Goal: Transaction & Acquisition: Book appointment/travel/reservation

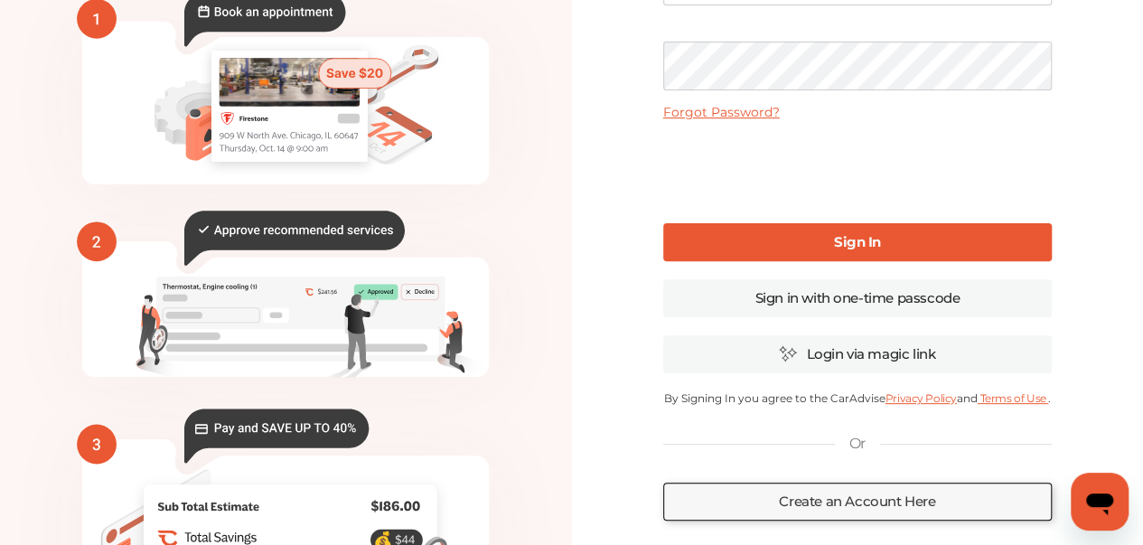
scroll to position [181, 0]
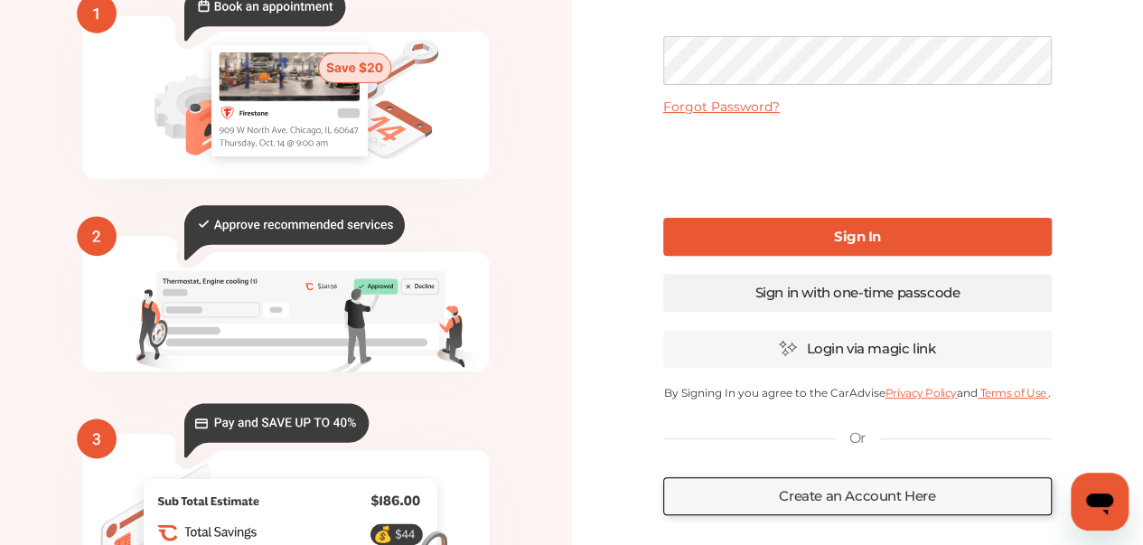
click at [801, 298] on link "Sign in with one-time passcode" at bounding box center [857, 293] width 388 height 38
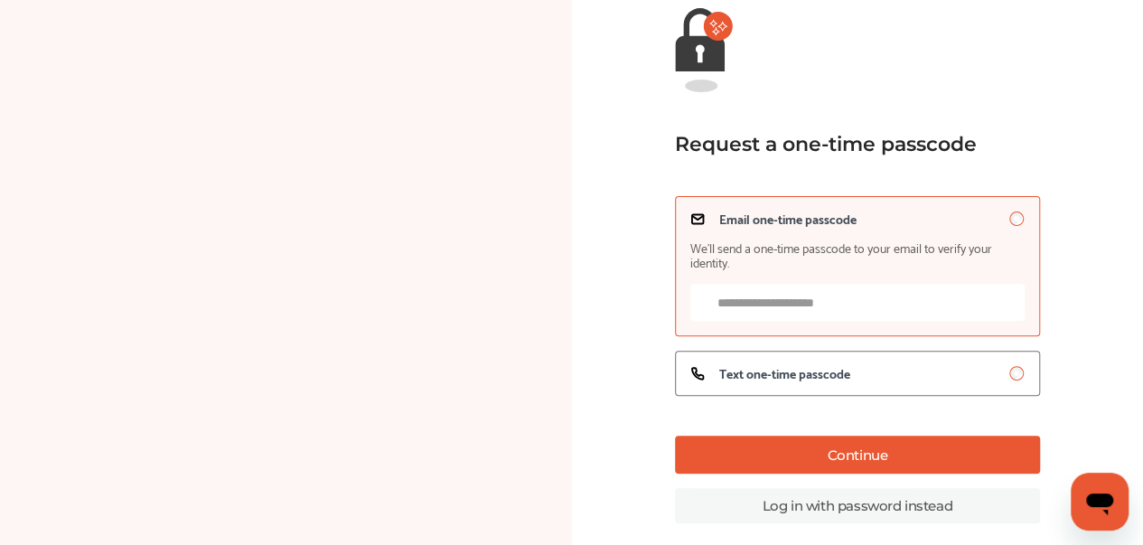
scroll to position [181, 0]
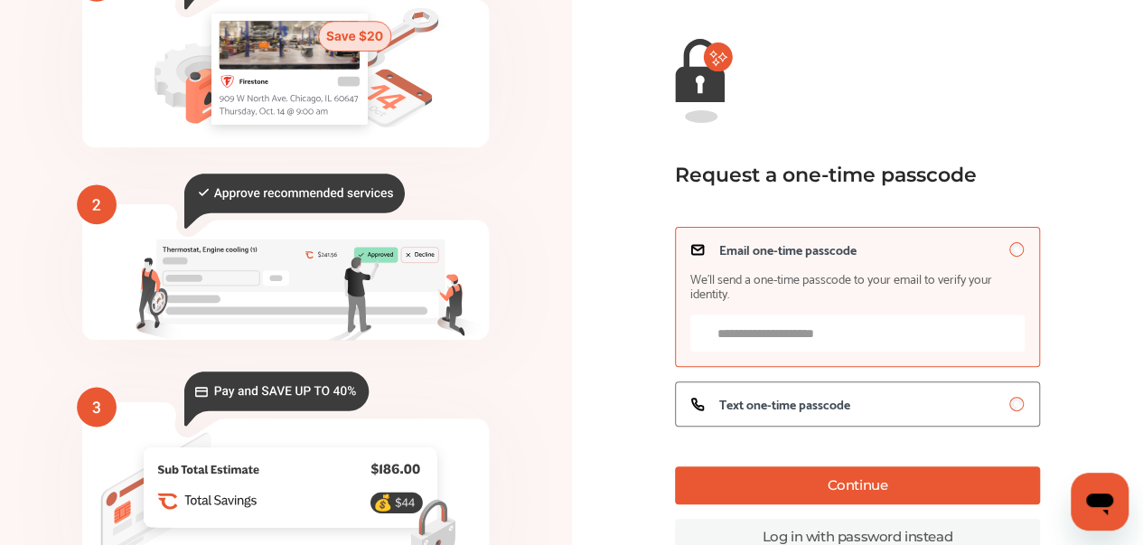
click at [803, 333] on input "Email one-time passcode We’ll send a one-time passcode to your email to verify …" at bounding box center [857, 332] width 334 height 37
type input "**********"
click at [791, 411] on span "Text one-time passcode" at bounding box center [784, 404] width 131 height 14
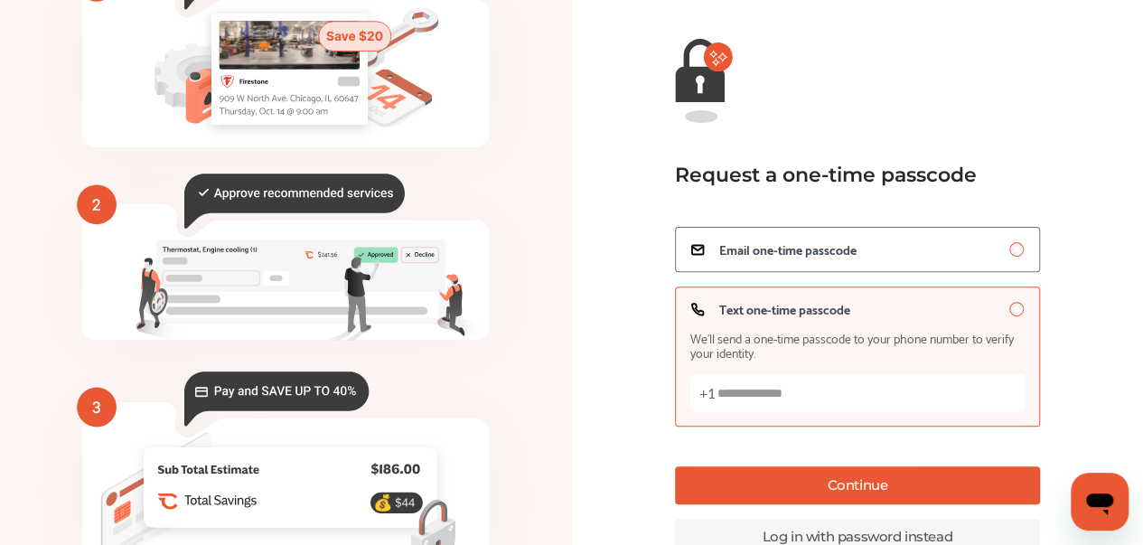
click at [790, 402] on input "Text one-time passcode We’ll send a one-time passcode to your phone number to v…" at bounding box center [857, 392] width 334 height 37
click at [837, 396] on input "***" at bounding box center [857, 392] width 334 height 37
type input "***"
click at [800, 243] on span "Email one-time passcode" at bounding box center [787, 249] width 137 height 14
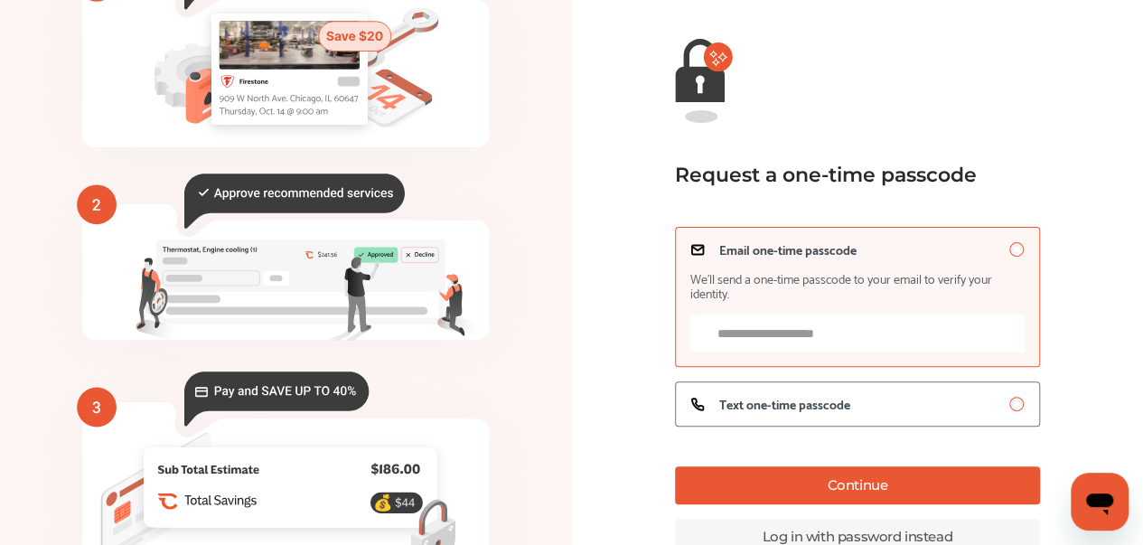
click at [828, 333] on input "Email one-time passcode We’ll send a one-time passcode to your email to verify …" at bounding box center [857, 332] width 334 height 37
type input "**********"
click at [858, 486] on button "Continue" at bounding box center [857, 485] width 365 height 38
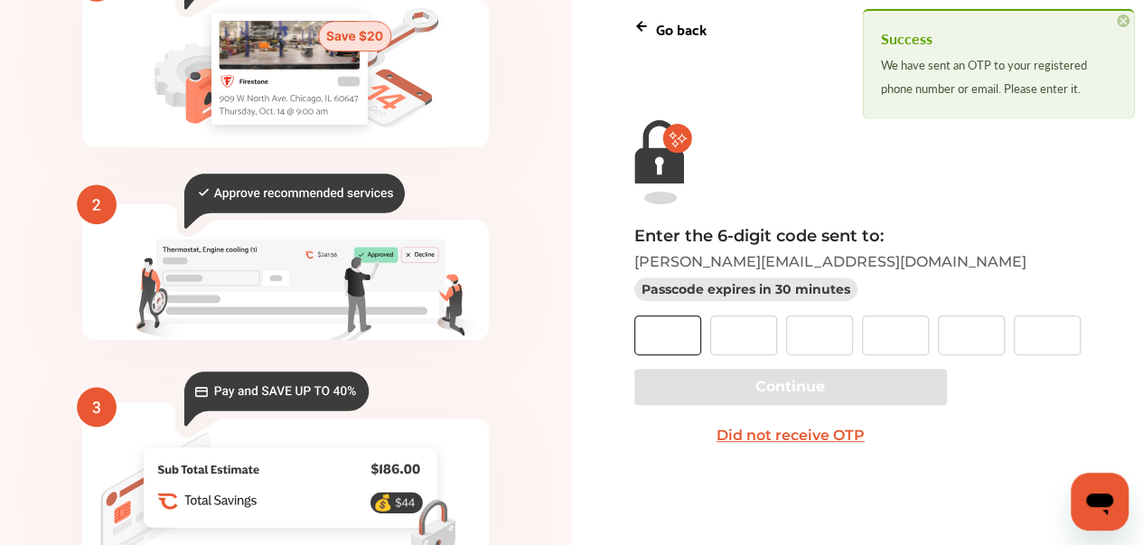
click at [659, 342] on input "text" at bounding box center [667, 335] width 67 height 40
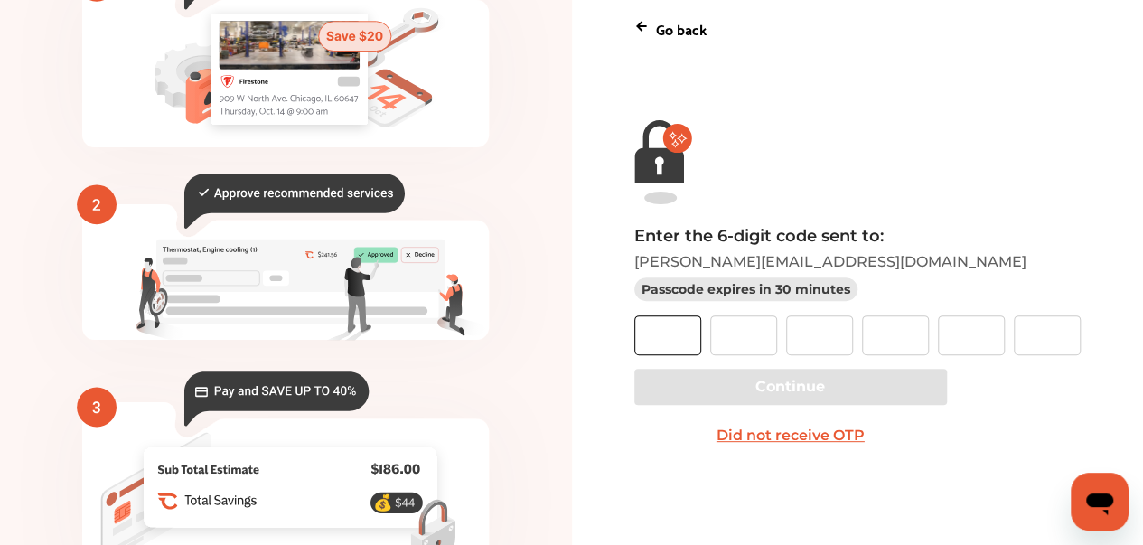
paste input "*"
type input "*"
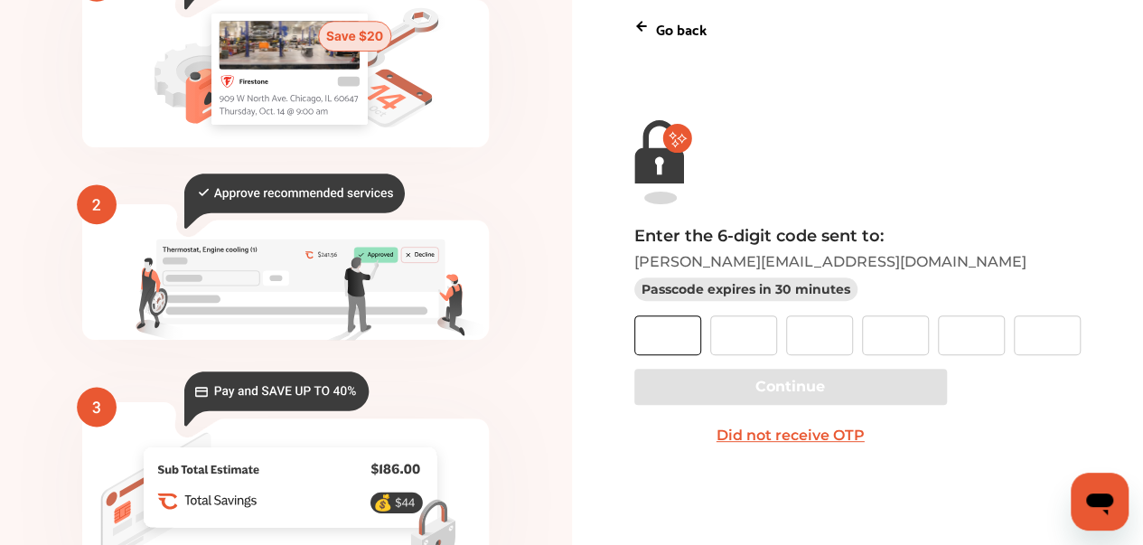
type input "*"
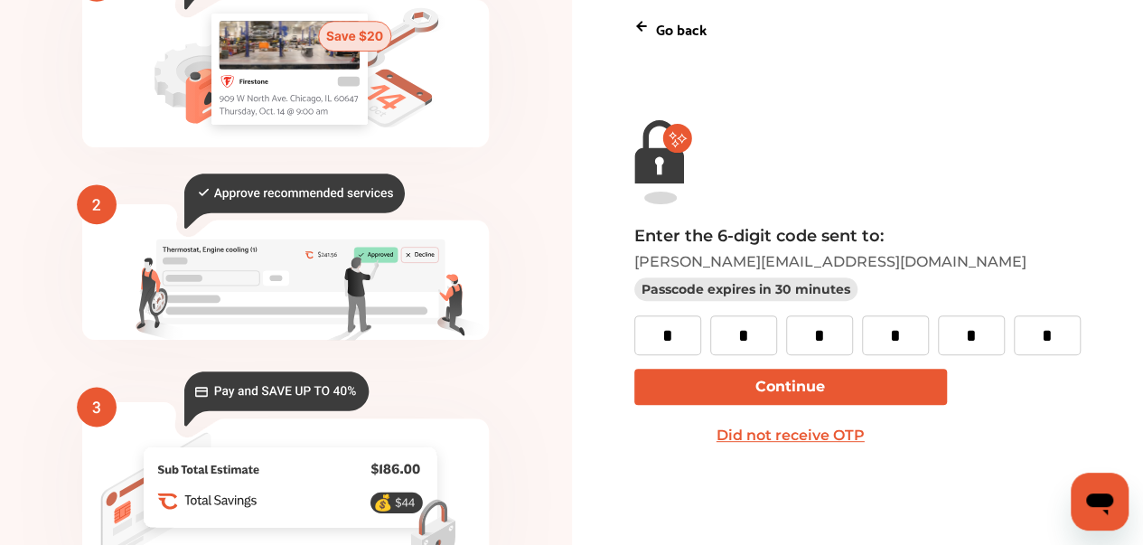
click at [784, 387] on button "Continue" at bounding box center [790, 387] width 313 height 36
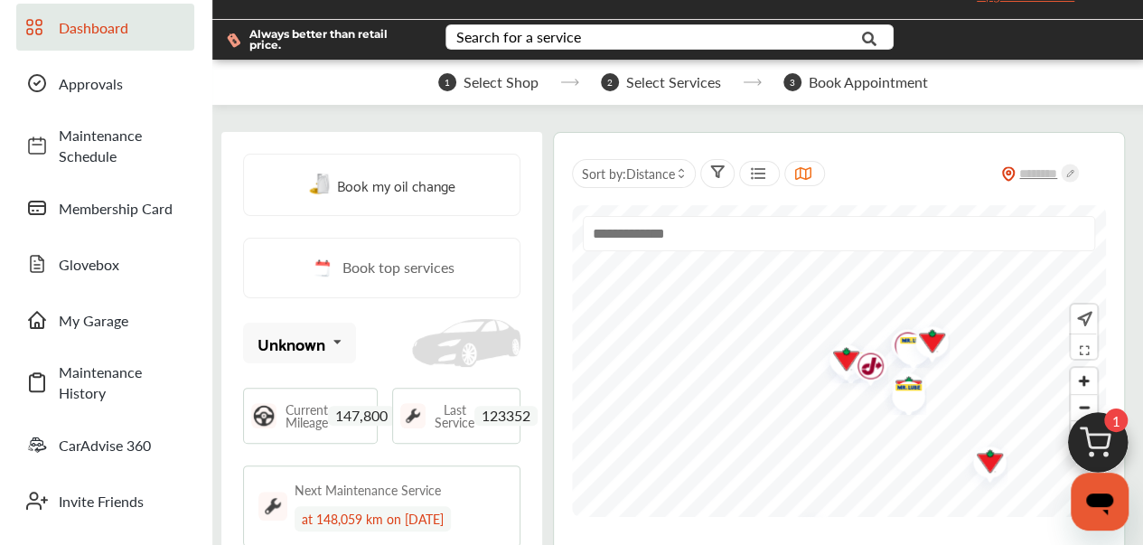
scroll to position [90, 0]
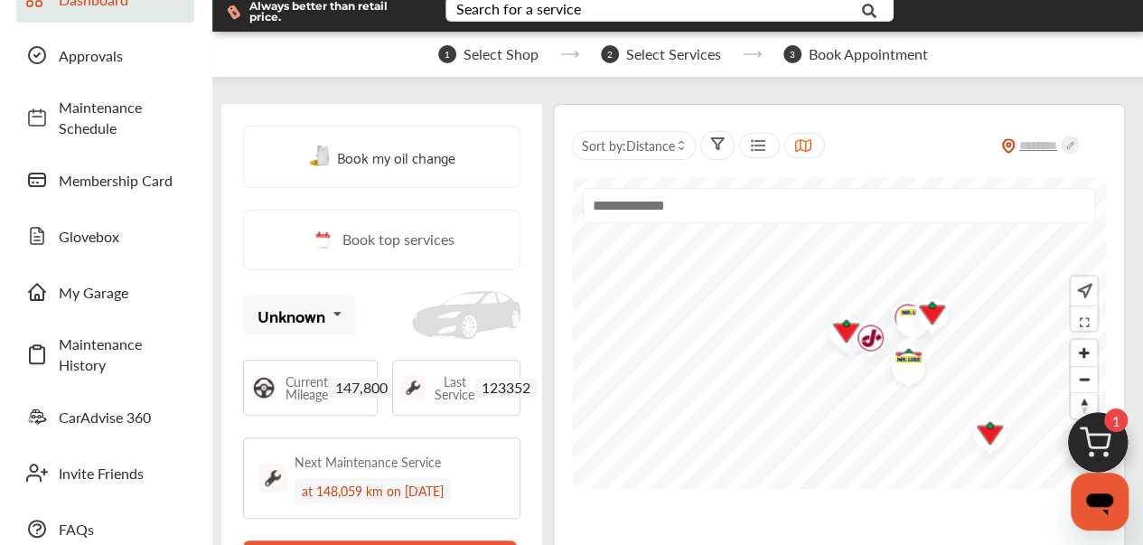
click at [442, 157] on span "Book my oil change" at bounding box center [396, 157] width 118 height 24
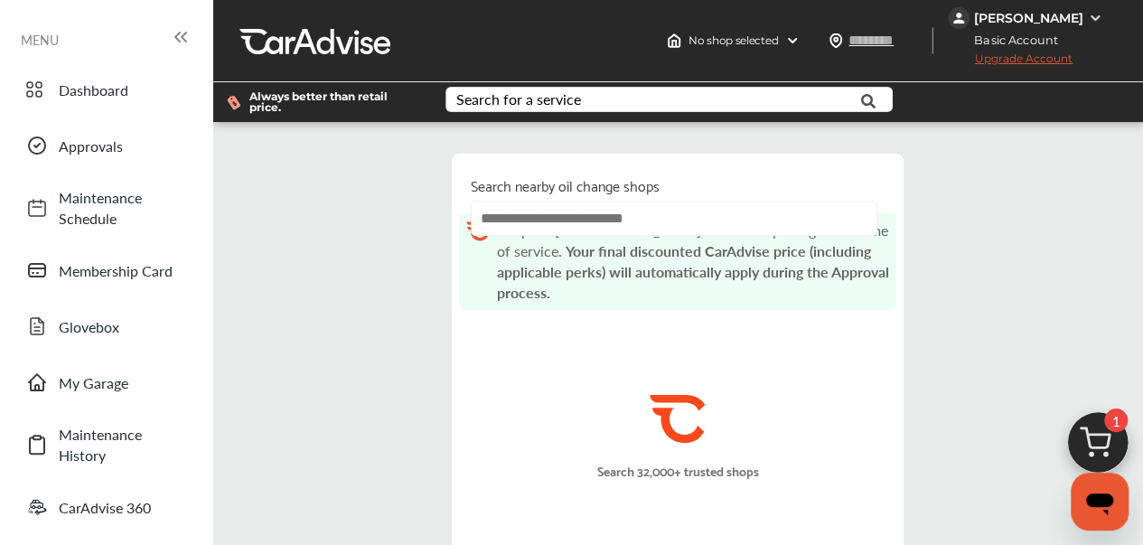
click at [636, 229] on input "text" at bounding box center [674, 218] width 407 height 35
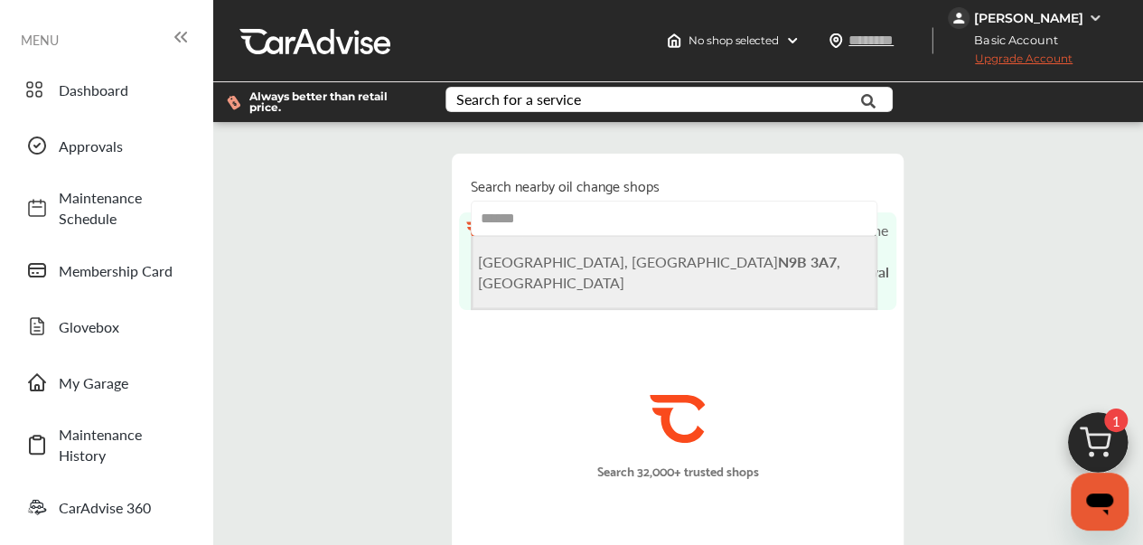
click at [778, 265] on b "N9B 3A7" at bounding box center [807, 261] width 59 height 21
type input "**********"
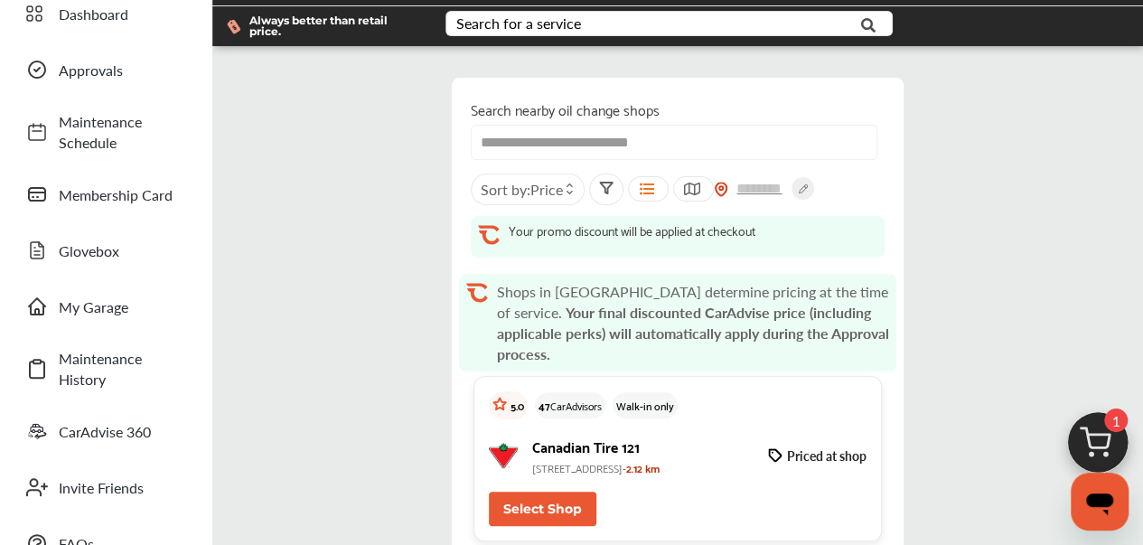
scroll to position [181, 0]
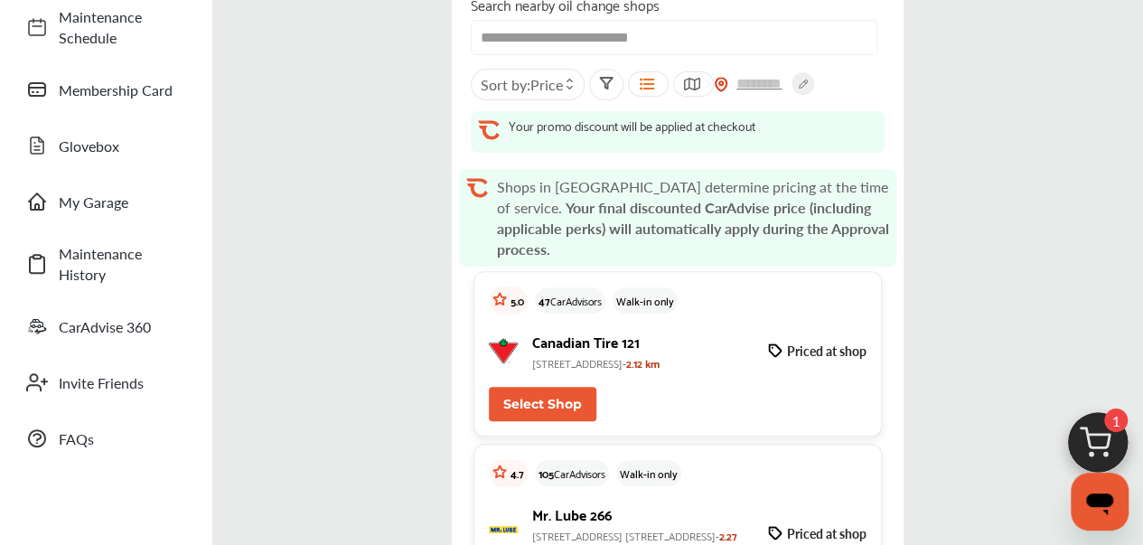
click at [538, 406] on button "Select Shop" at bounding box center [543, 404] width 108 height 34
type input "*******"
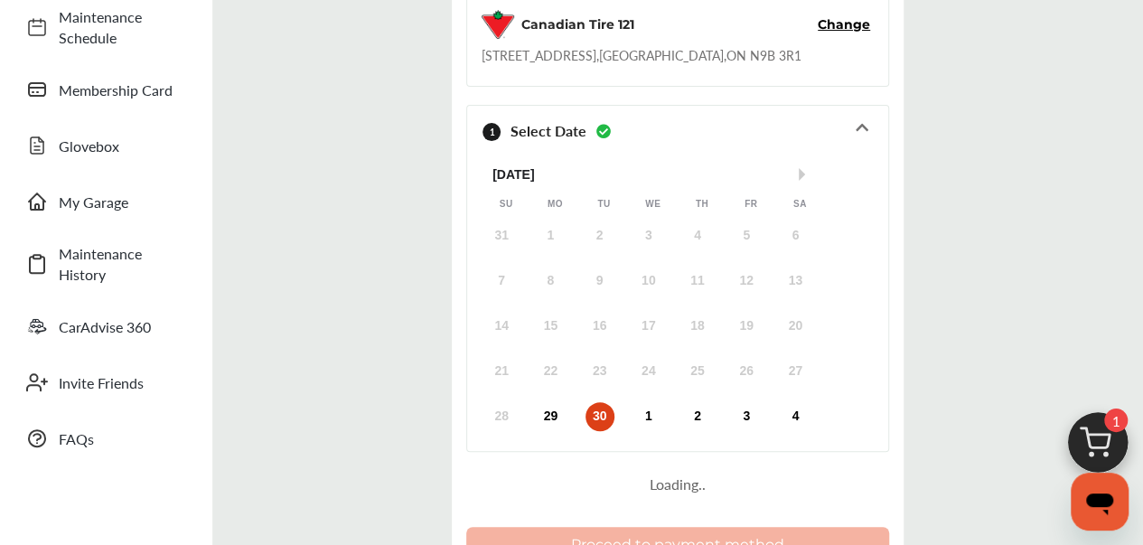
scroll to position [323, 0]
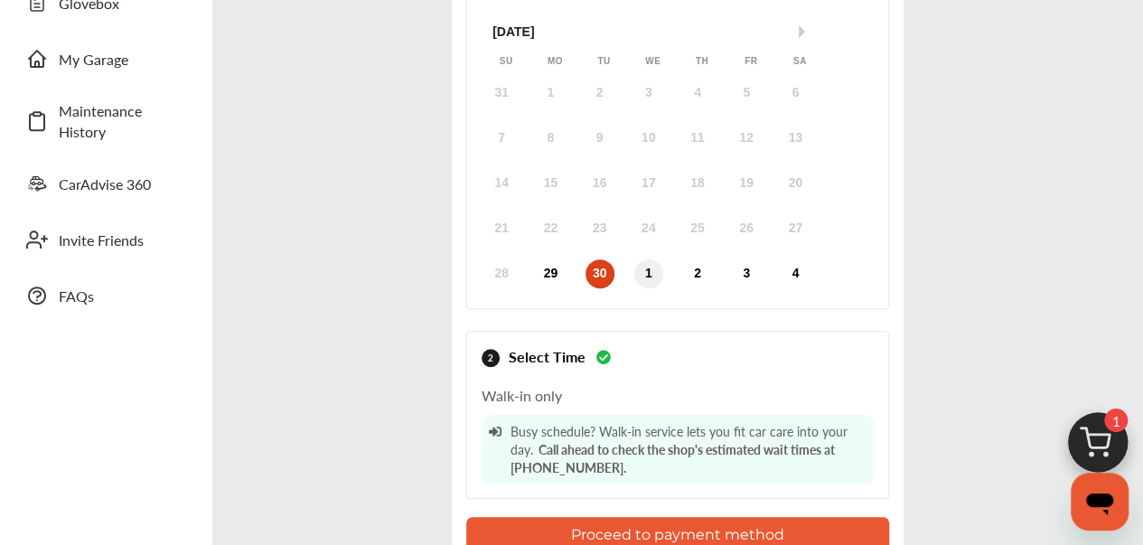
click at [647, 268] on div "1" at bounding box center [648, 273] width 29 height 29
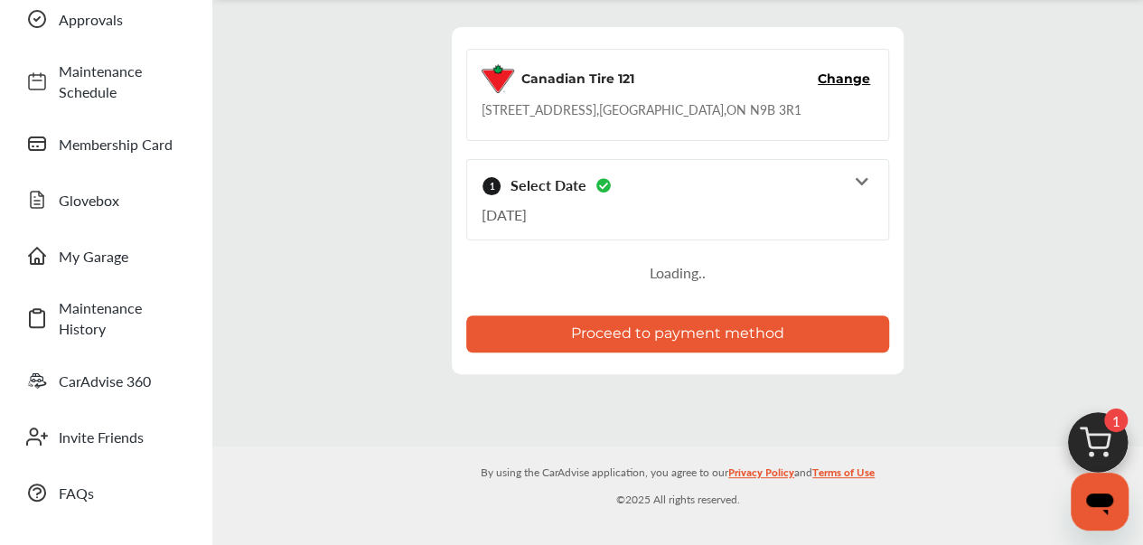
scroll to position [220, 0]
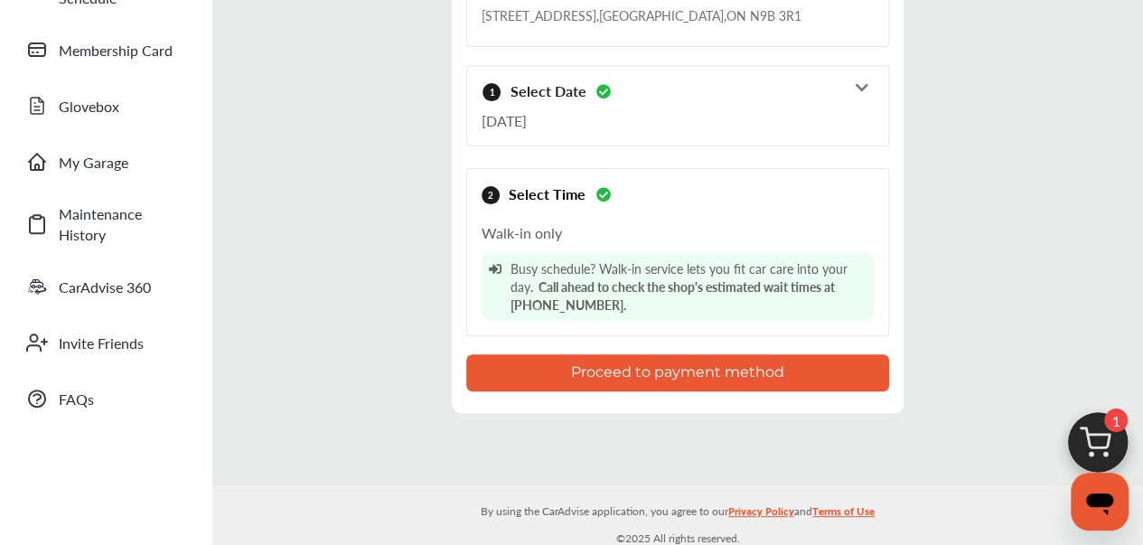
click at [659, 248] on div "Walk-in only Busy schedule? Walk-in service lets you fit car care into your day…" at bounding box center [678, 267] width 392 height 108
click at [649, 369] on button "Proceed to payment method" at bounding box center [677, 372] width 423 height 37
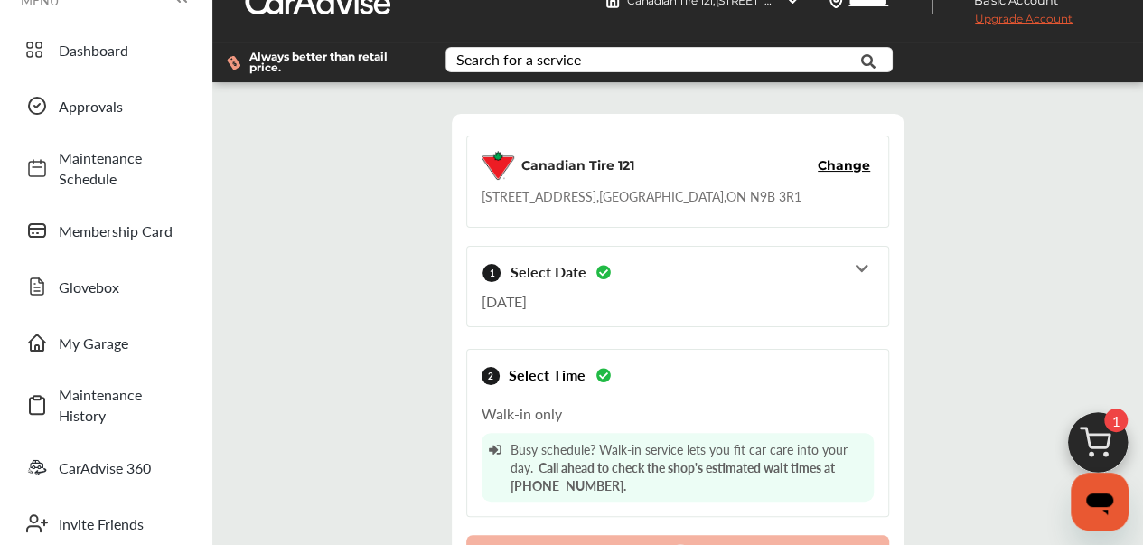
scroll to position [14, 0]
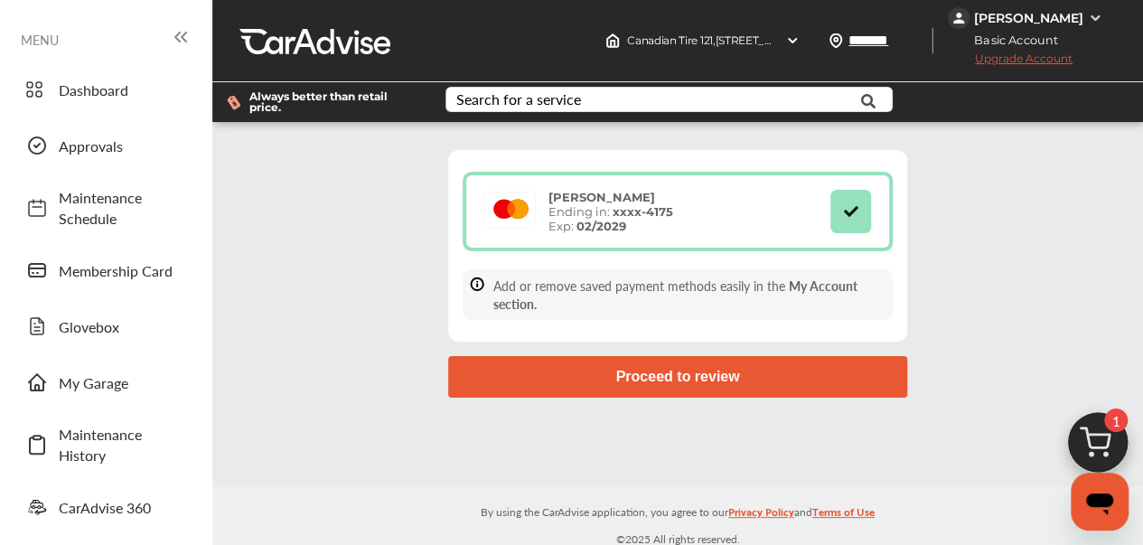
click at [948, 58] on span "Upgrade Account" at bounding box center [1010, 62] width 125 height 23
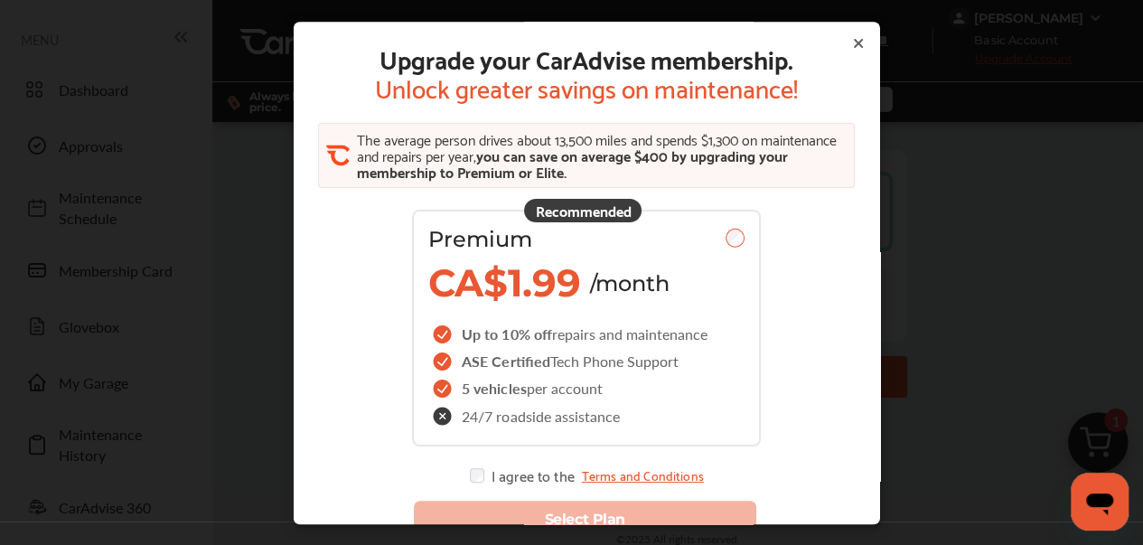
click at [850, 41] on icon at bounding box center [857, 43] width 14 height 14
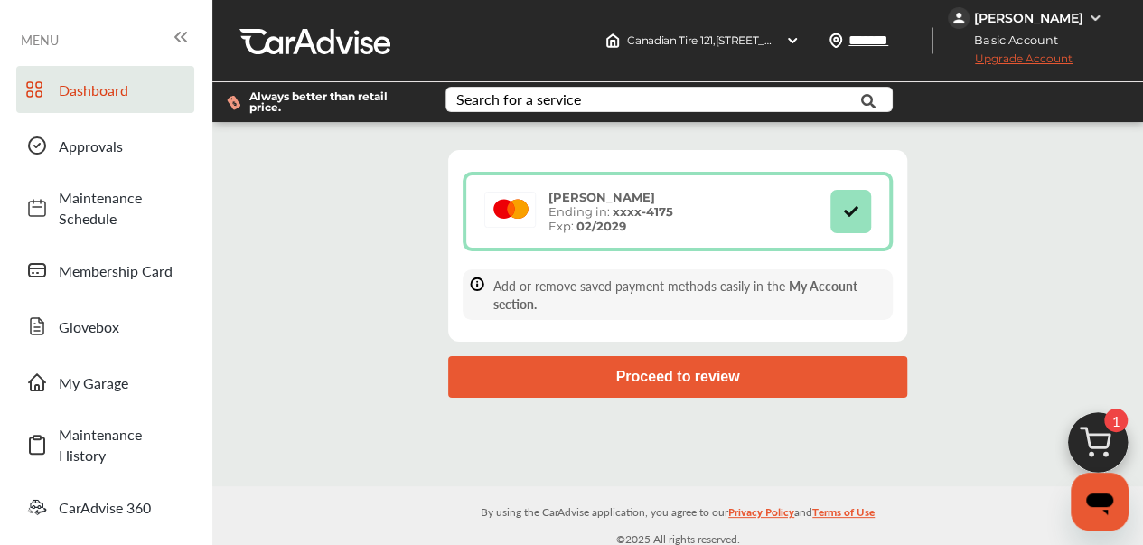
click at [108, 85] on span "Dashboard" at bounding box center [122, 89] width 126 height 21
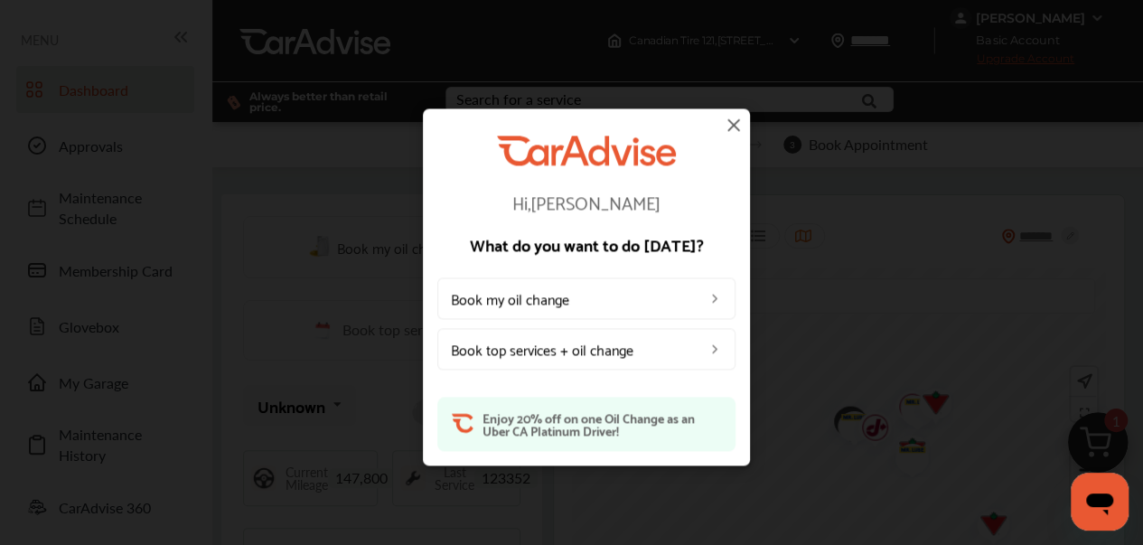
click at [736, 118] on img at bounding box center [734, 125] width 22 height 22
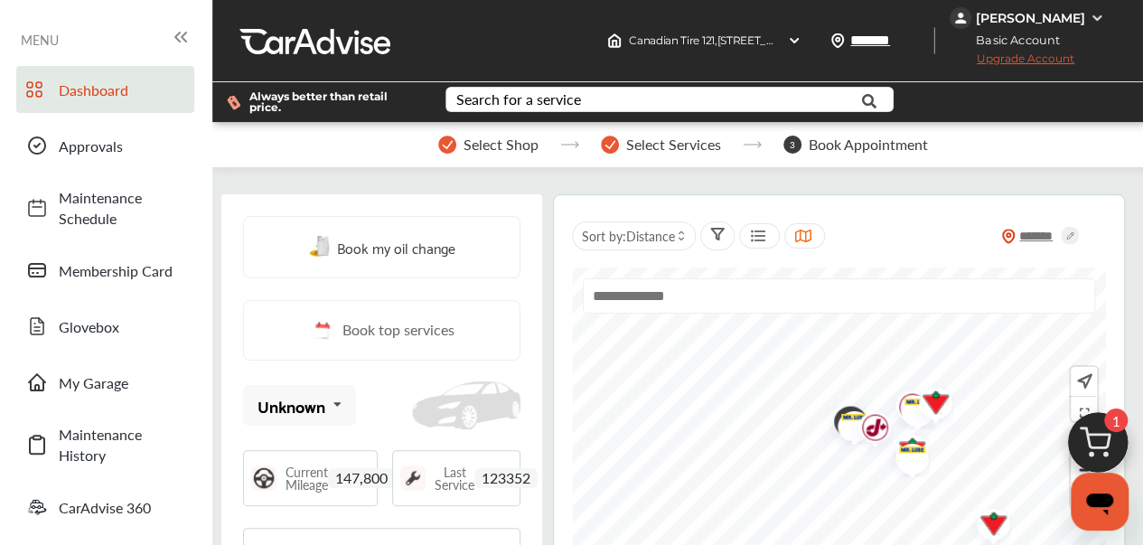
click at [976, 18] on div "[PERSON_NAME]" at bounding box center [1030, 18] width 109 height 16
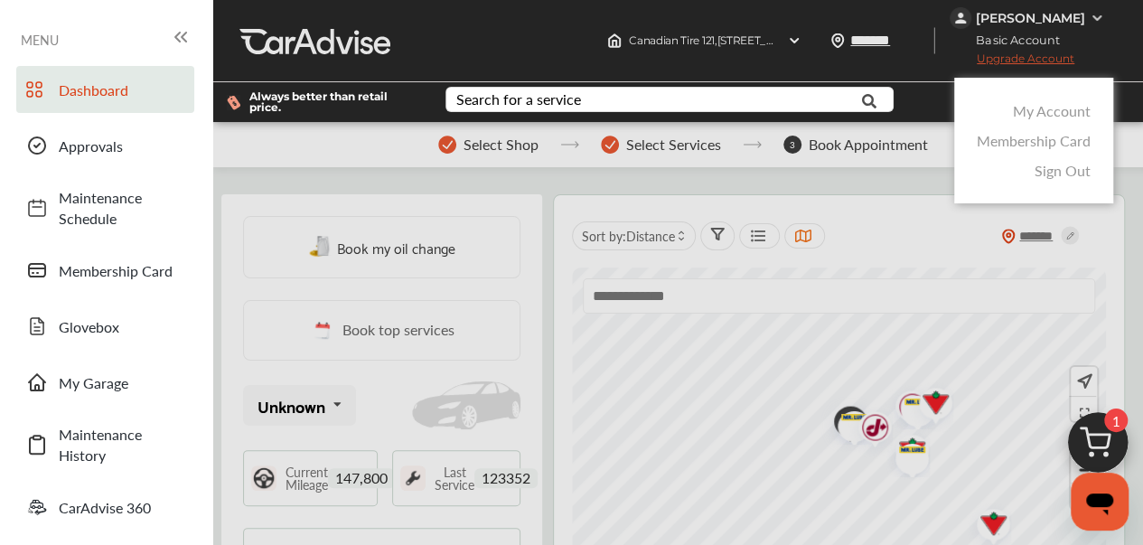
click at [1061, 108] on link "My Account" at bounding box center [1052, 110] width 78 height 21
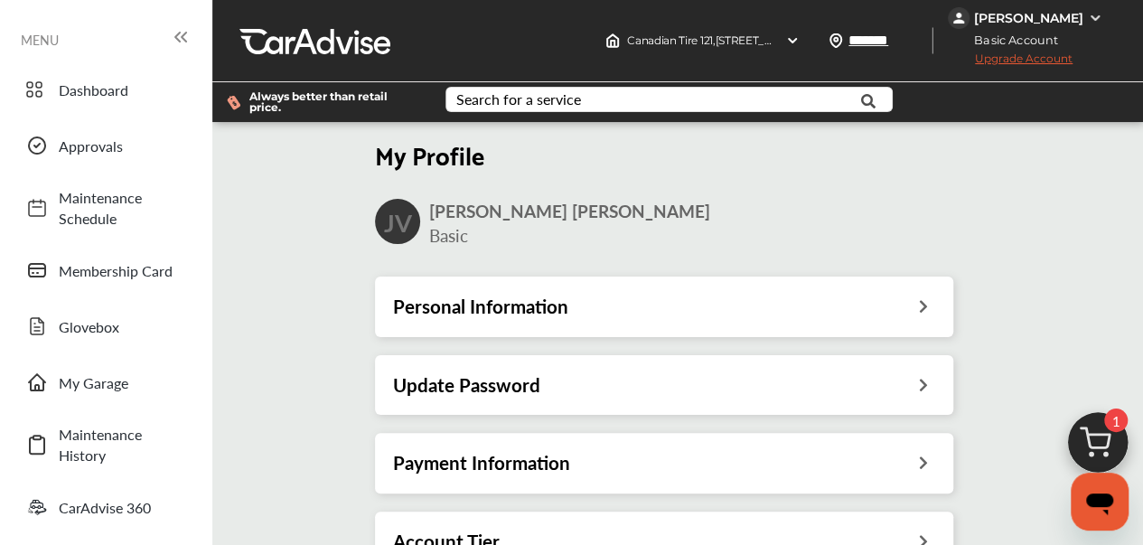
scroll to position [2, 0]
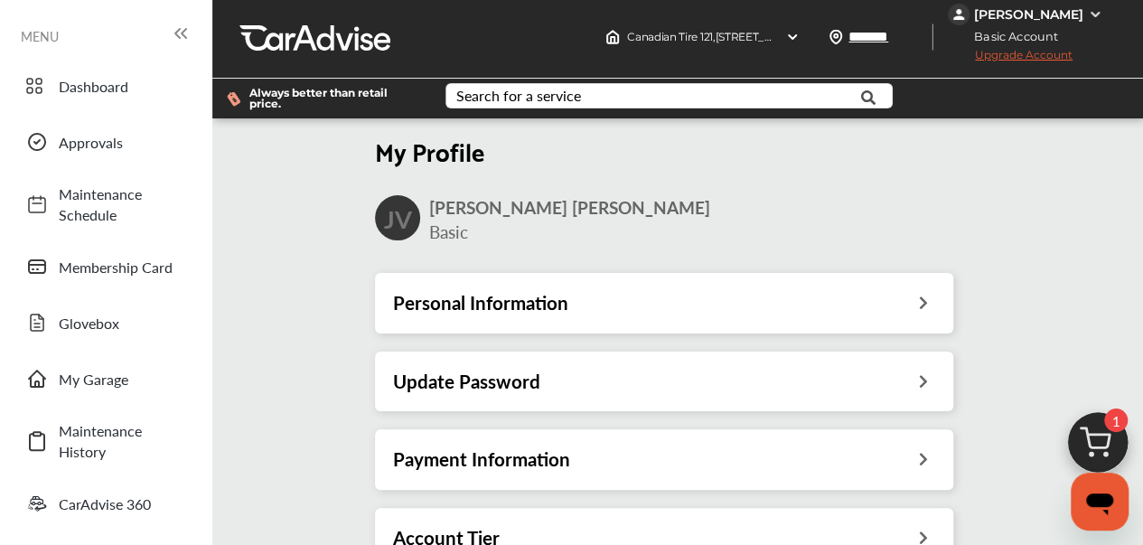
click at [706, 312] on div "Personal Information" at bounding box center [664, 302] width 542 height 23
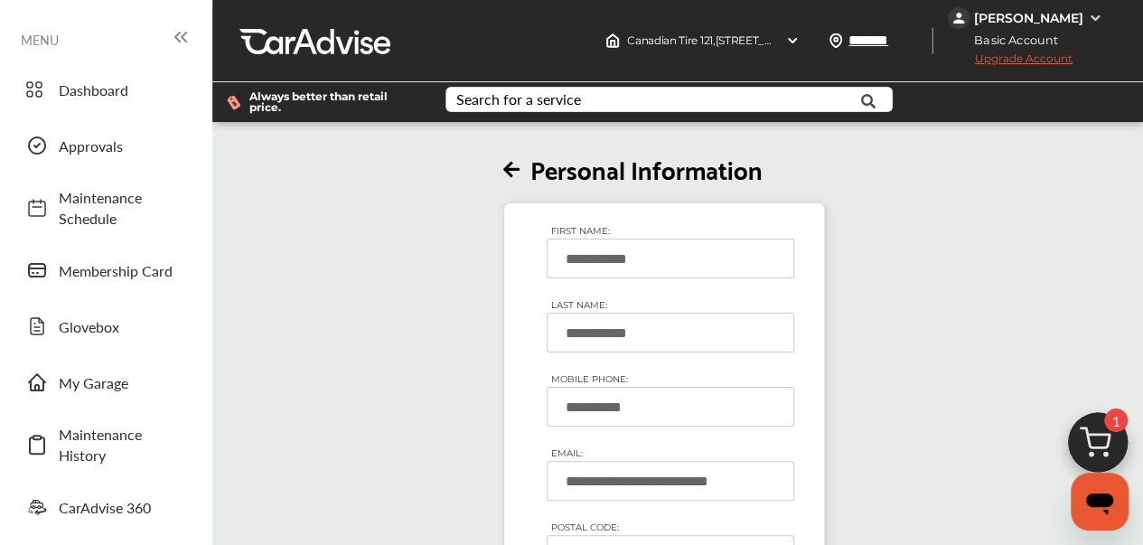
scroll to position [181, 0]
drag, startPoint x: 645, startPoint y: 374, endPoint x: 613, endPoint y: 373, distance: 32.5
click at [613, 535] on input "*******" at bounding box center [671, 555] width 248 height 40
type input "*******"
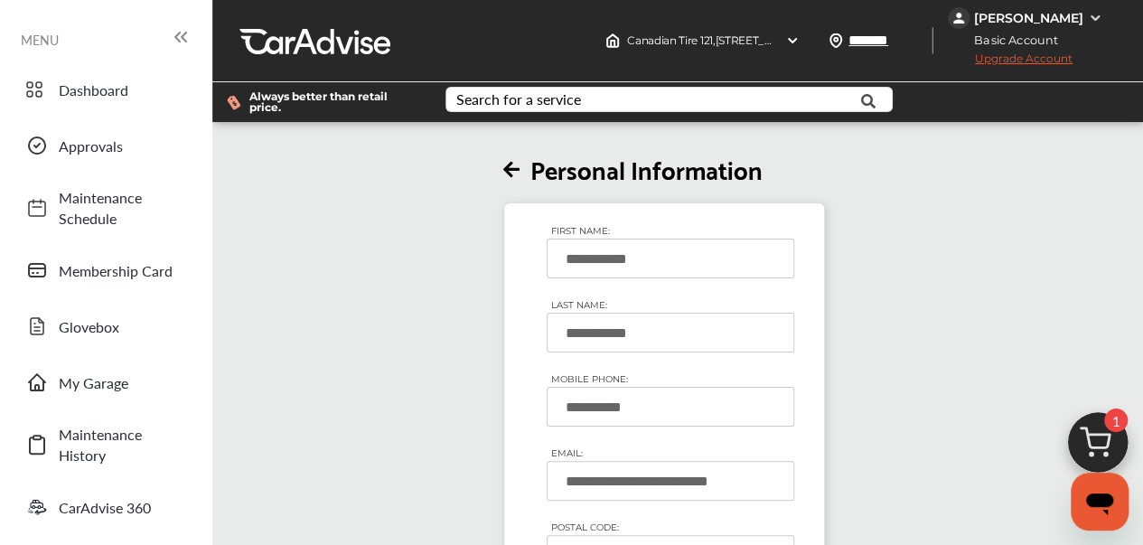
type input "*******"
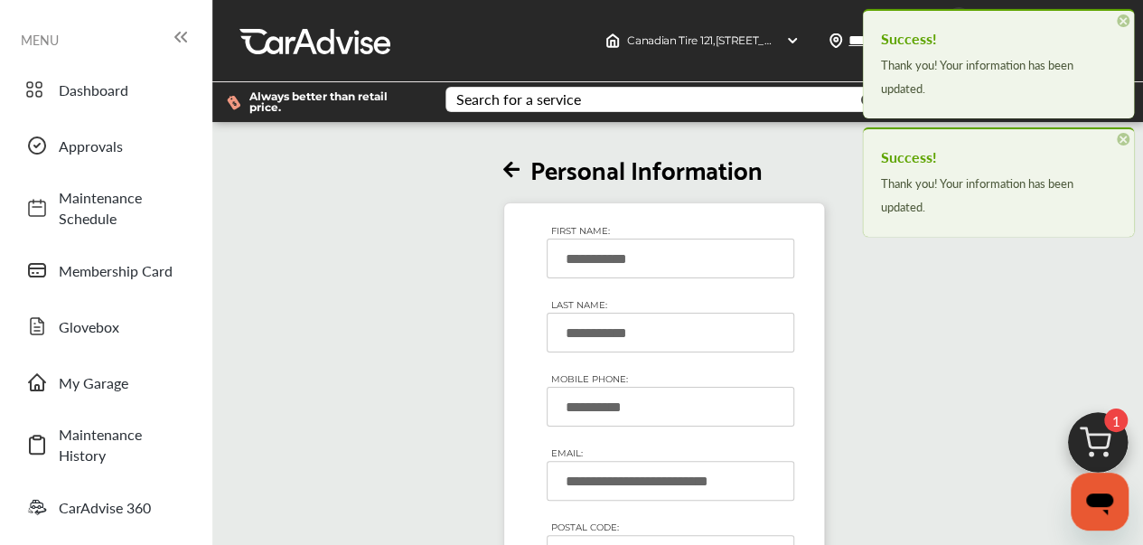
click at [908, 341] on div "**********" at bounding box center [664, 423] width 914 height 594
click at [1117, 26] on div "Success! Thank you! Your information has been updated. × Dismiss" at bounding box center [998, 63] width 271 height 109
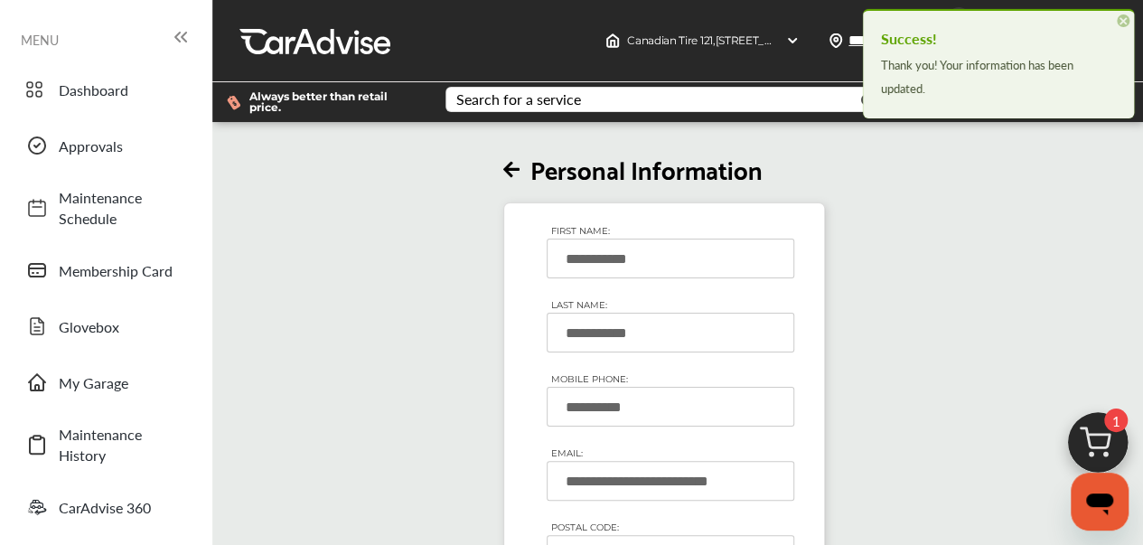
click at [1127, 20] on span "×" at bounding box center [1123, 20] width 13 height 13
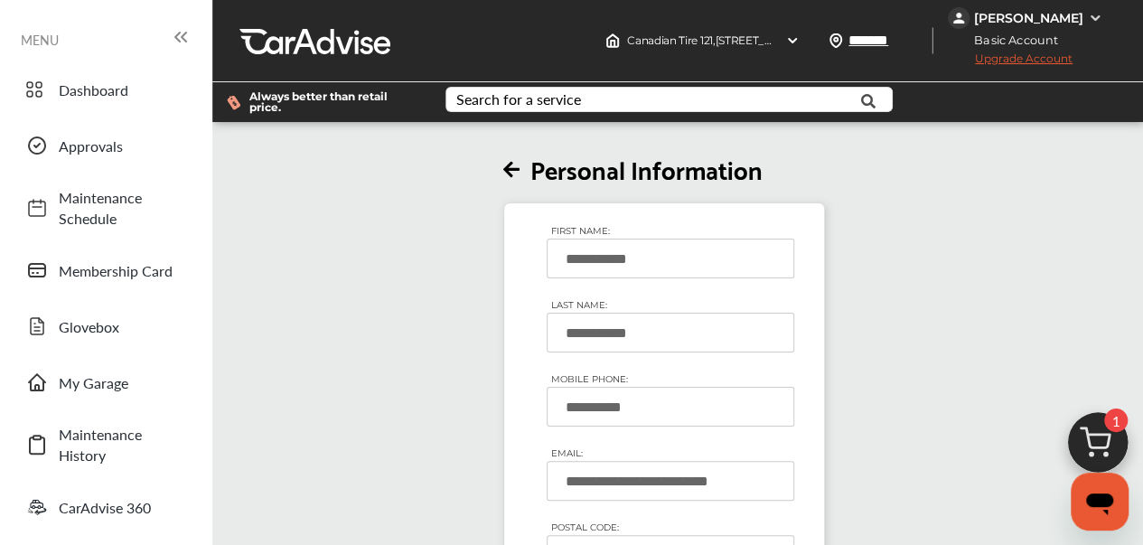
click at [1021, 23] on div "[PERSON_NAME]" at bounding box center [1028, 18] width 109 height 16
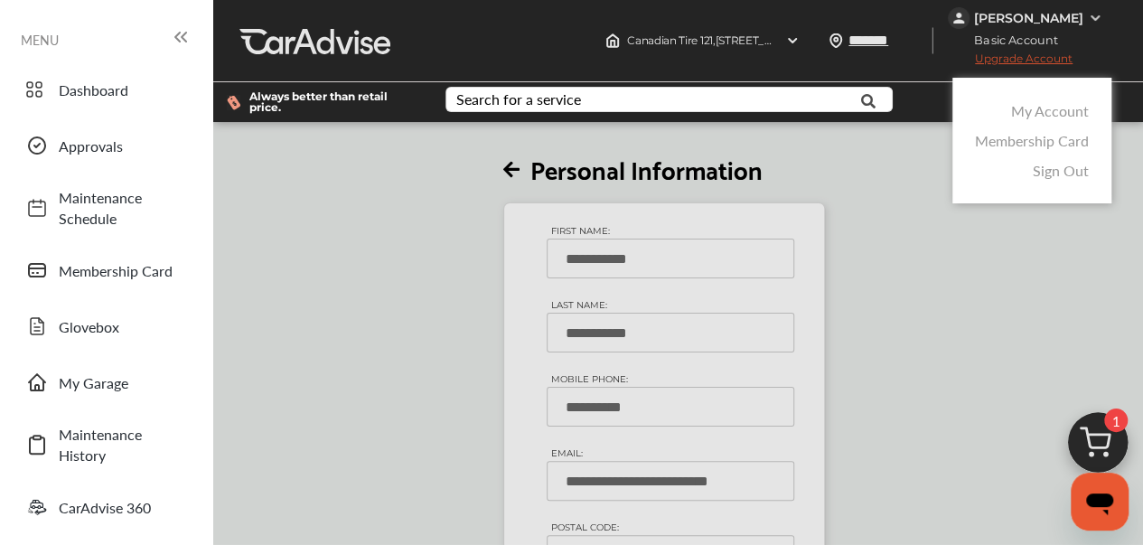
click at [1028, 111] on link "My Account" at bounding box center [1050, 110] width 78 height 21
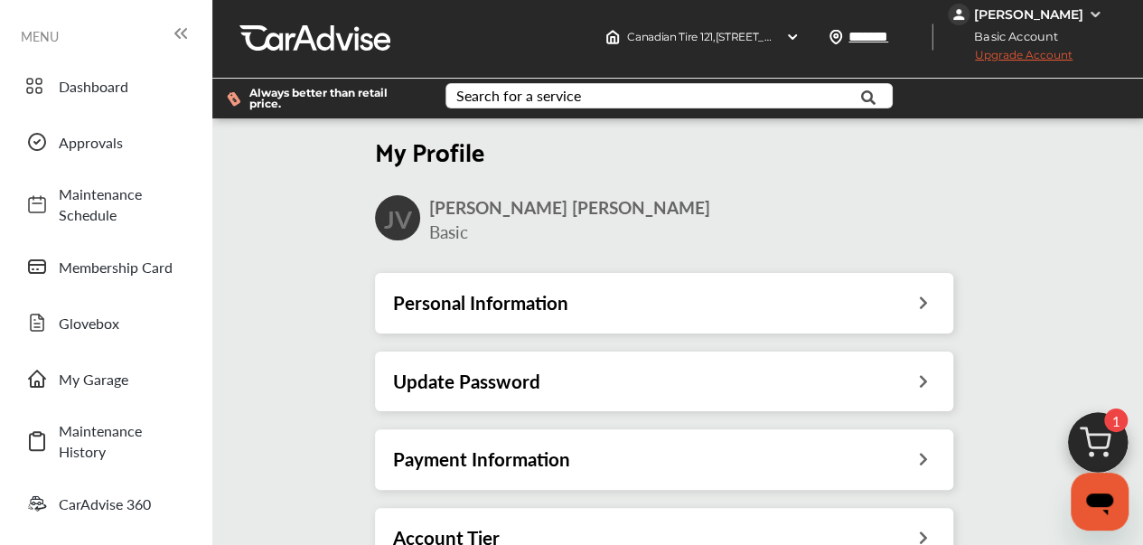
scroll to position [275, 0]
click at [553, 508] on div "Account Tier" at bounding box center [664, 538] width 578 height 60
click at [541, 526] on div "Account Tier" at bounding box center [664, 537] width 542 height 23
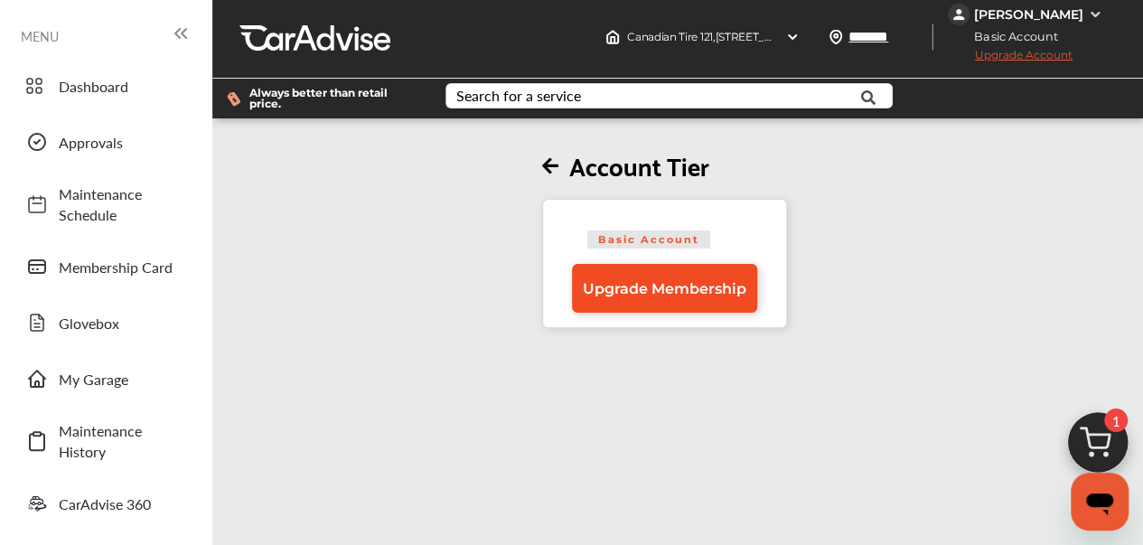
click at [734, 274] on link "Upgrade Membership" at bounding box center [664, 288] width 185 height 49
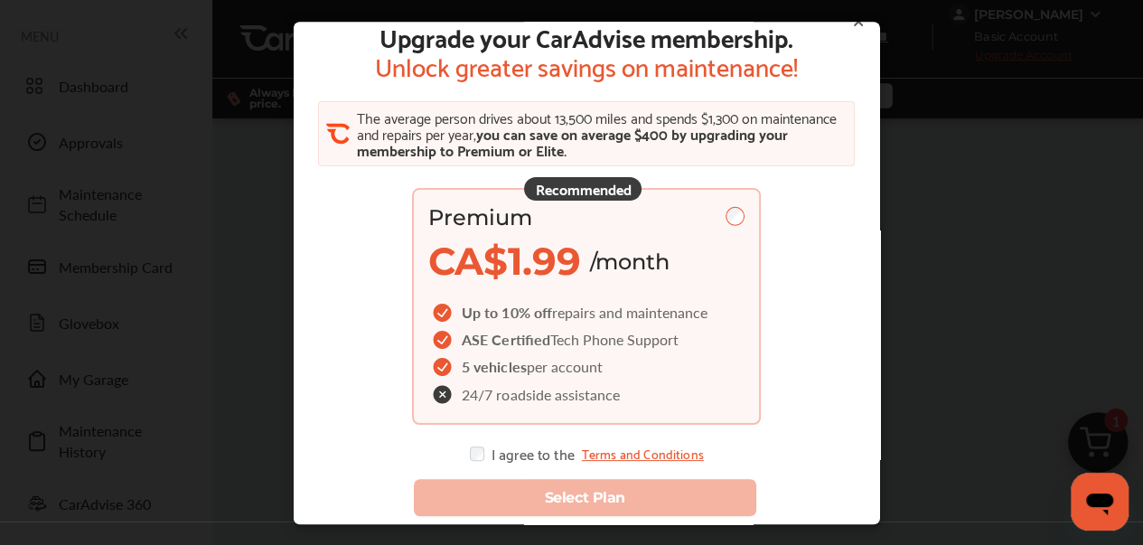
scroll to position [34, 0]
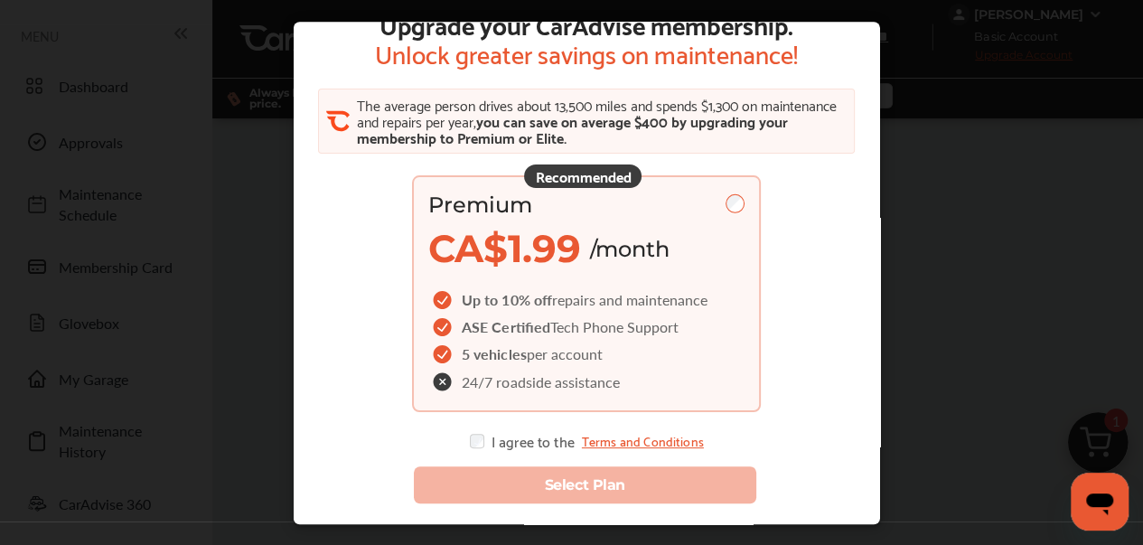
click at [692, 298] on span "repairs and maintenance" at bounding box center [628, 299] width 155 height 21
click at [504, 445] on div "I agree to the Terms and Conditions" at bounding box center [586, 441] width 234 height 14
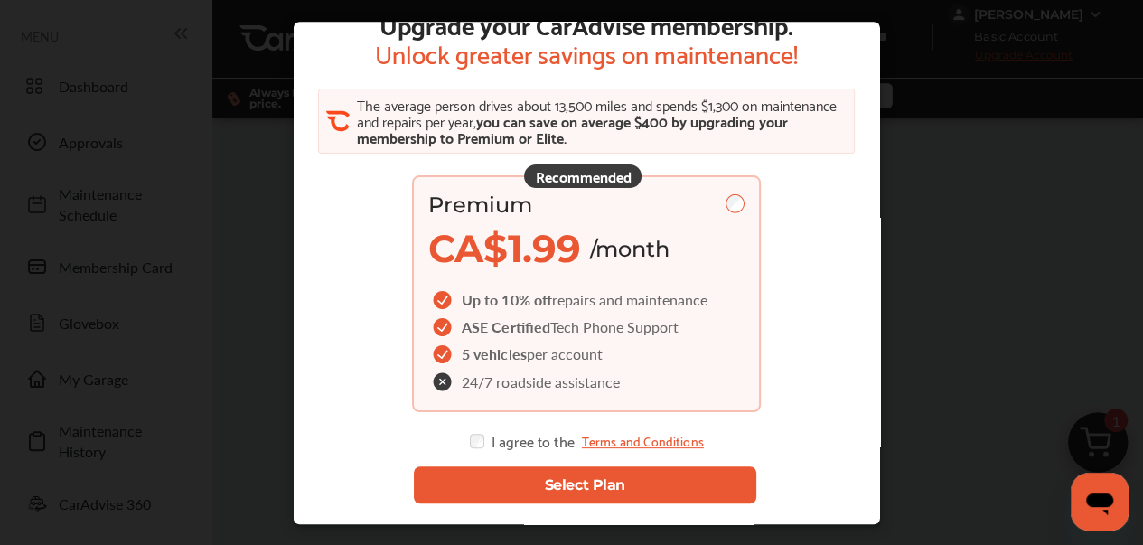
drag, startPoint x: 500, startPoint y: 474, endPoint x: 517, endPoint y: 472, distance: 16.4
click at [500, 474] on button "Select Plan" at bounding box center [584, 484] width 343 height 37
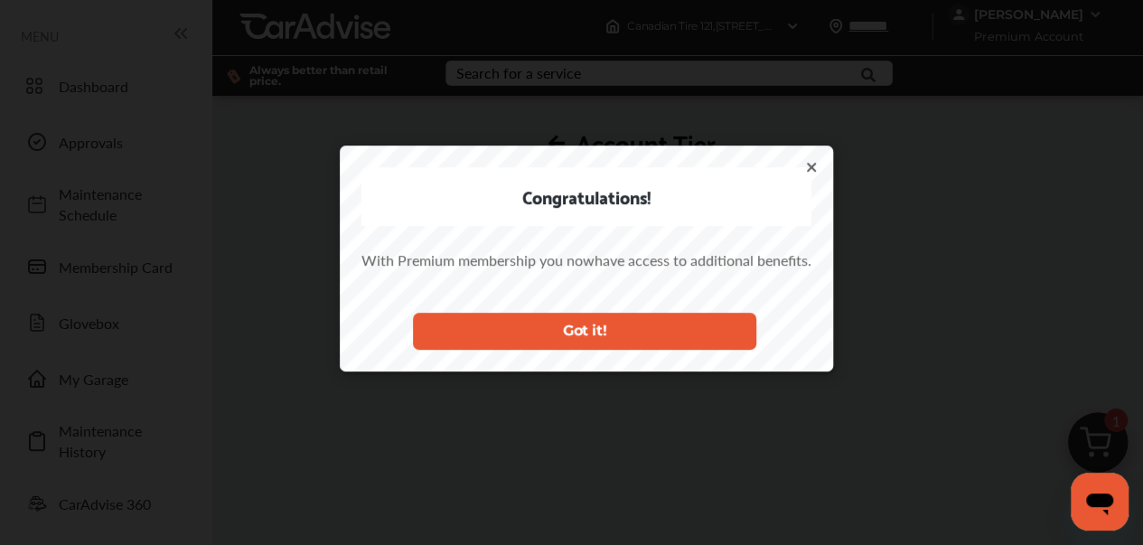
scroll to position [0, 0]
click at [673, 330] on button "Got it!" at bounding box center [584, 331] width 343 height 37
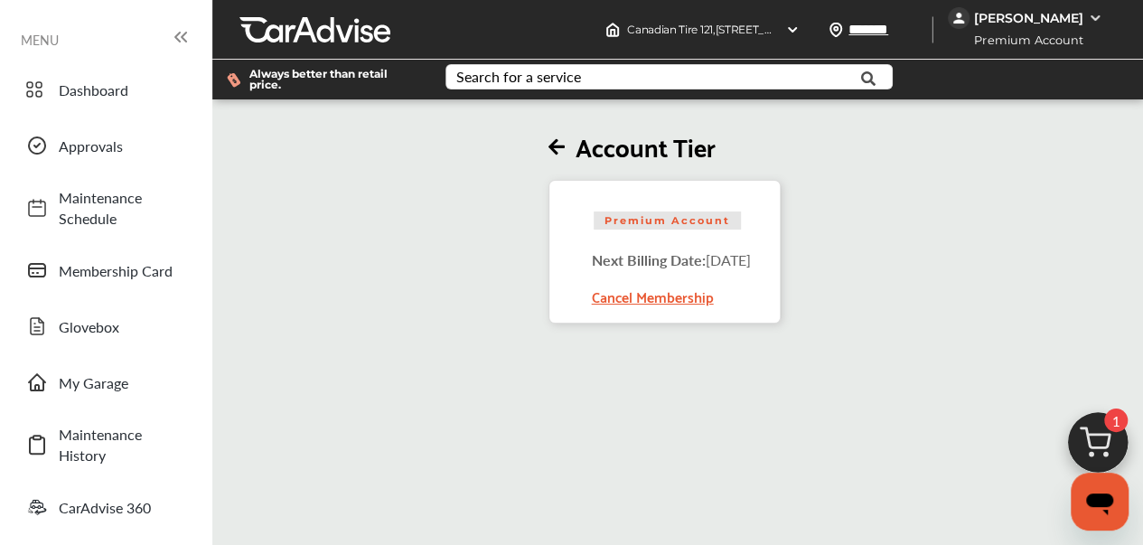
click at [911, 285] on div "Account Tier Premium Account Next Billing Date: [DATE] Cancel Membership" at bounding box center [664, 213] width 914 height 220
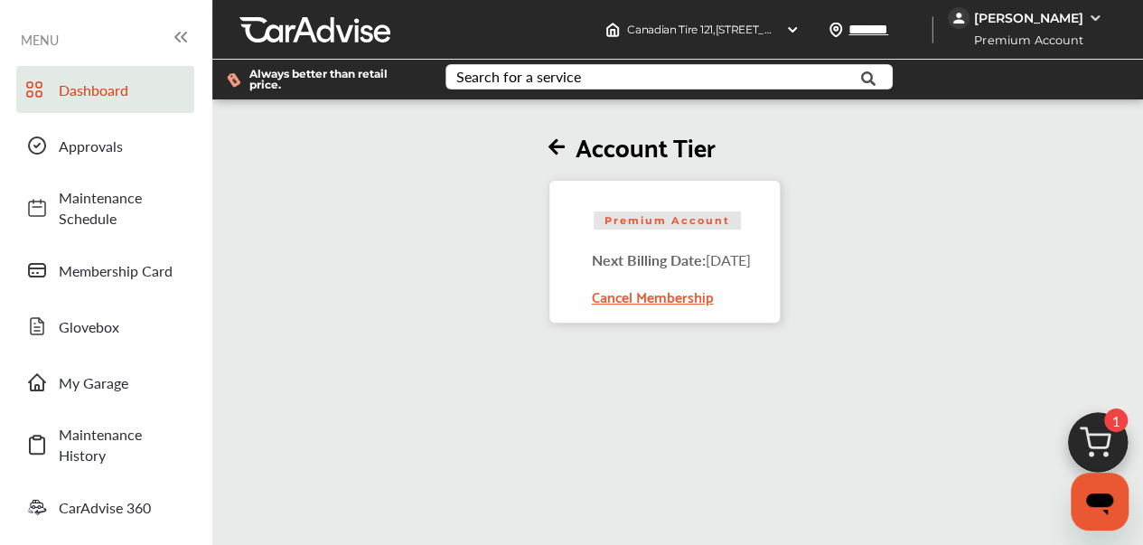
click at [90, 88] on span "Dashboard" at bounding box center [122, 89] width 126 height 21
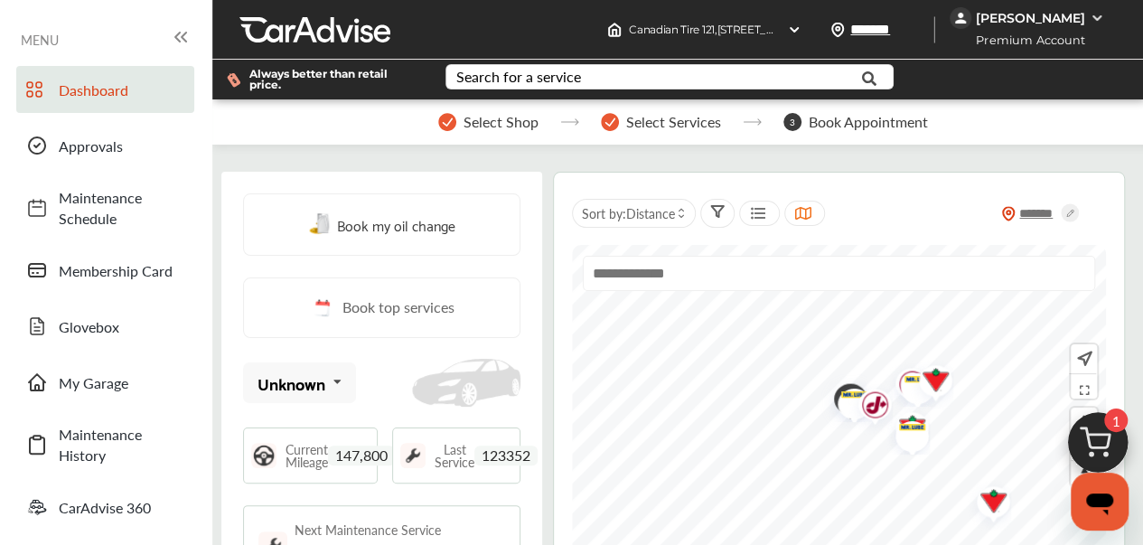
click at [376, 203] on div "Book my oil change" at bounding box center [381, 224] width 277 height 62
click at [380, 227] on span "Book my oil change" at bounding box center [396, 224] width 118 height 24
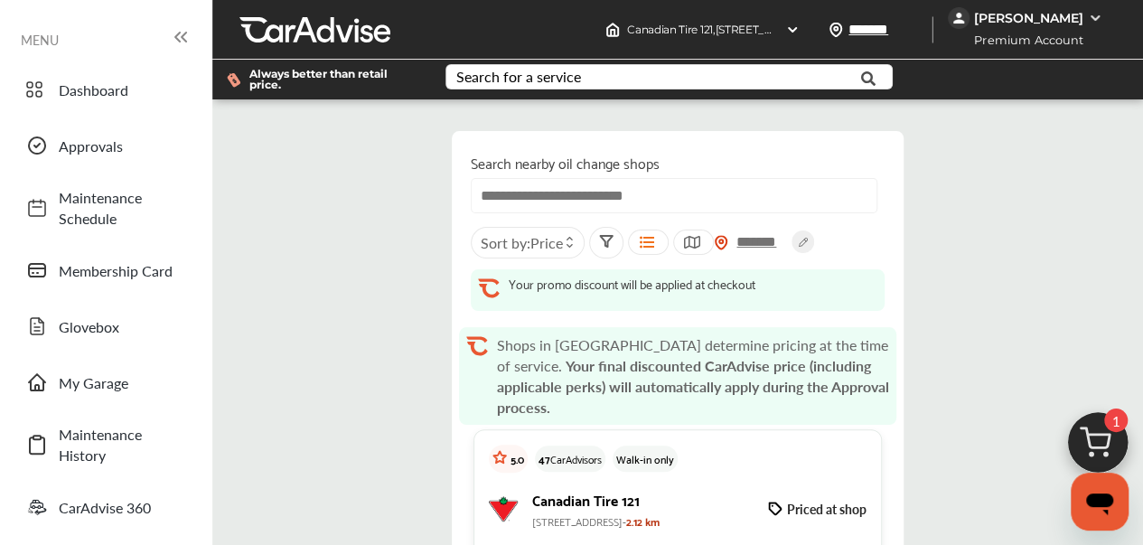
scroll to position [90, 0]
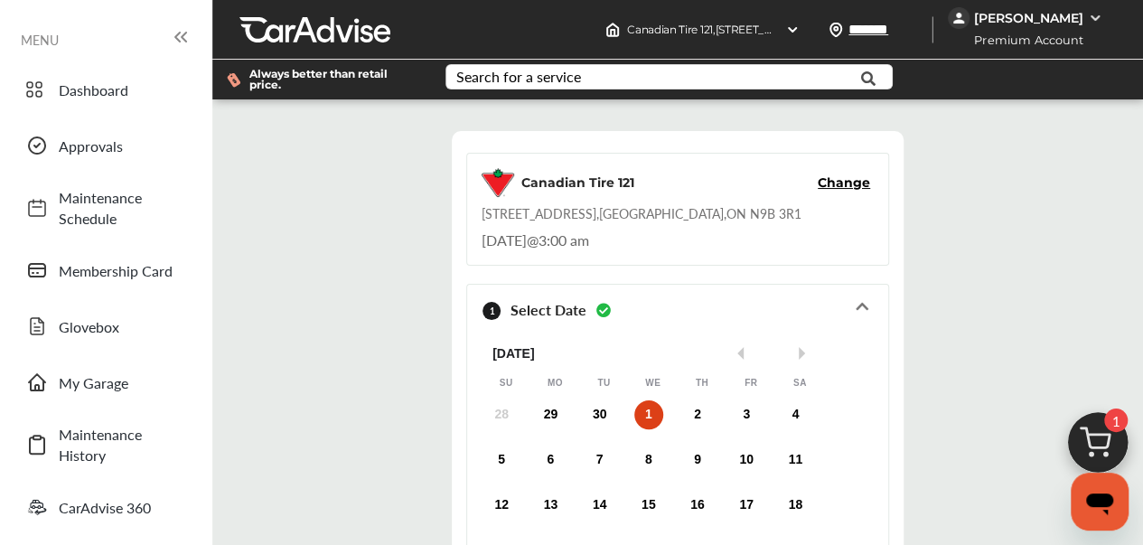
scroll to position [322, 0]
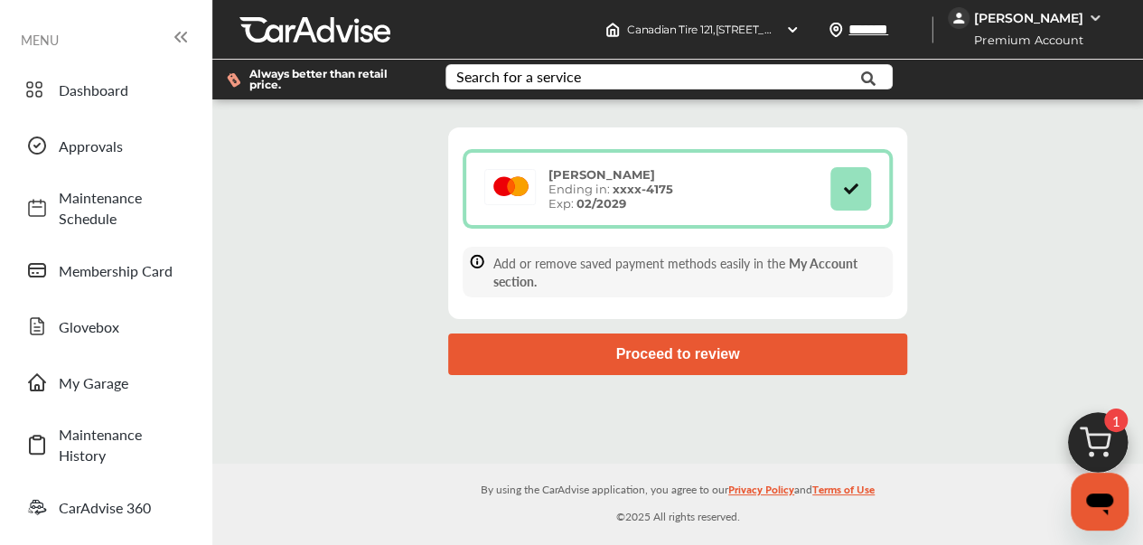
click at [655, 355] on button "Proceed to review" at bounding box center [677, 354] width 459 height 42
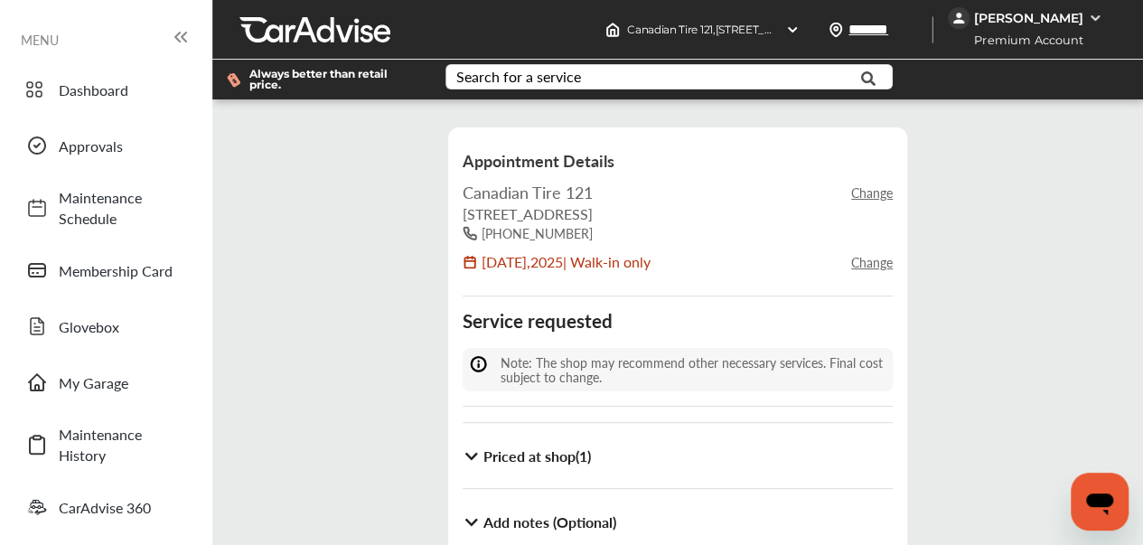
scroll to position [90, 0]
click at [528, 445] on b "Priced at shop ( 1 )" at bounding box center [537, 455] width 108 height 21
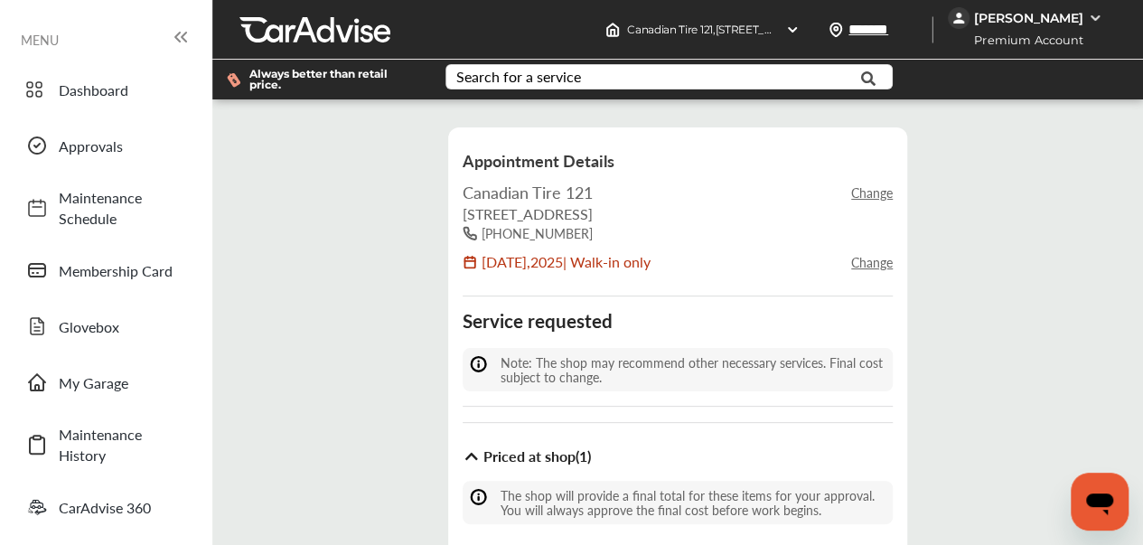
scroll to position [361, 0]
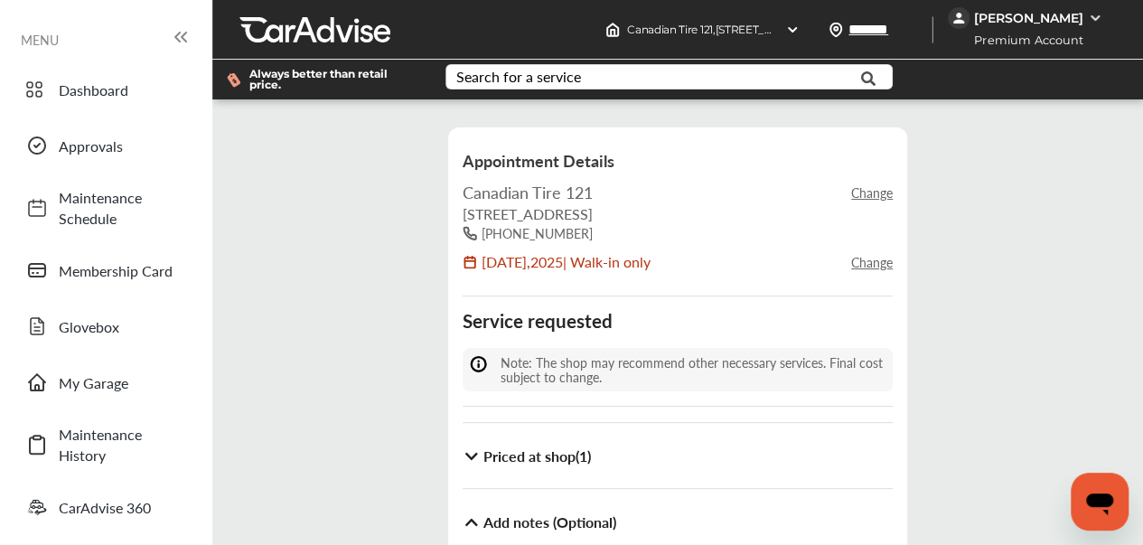
scroll to position [575, 0]
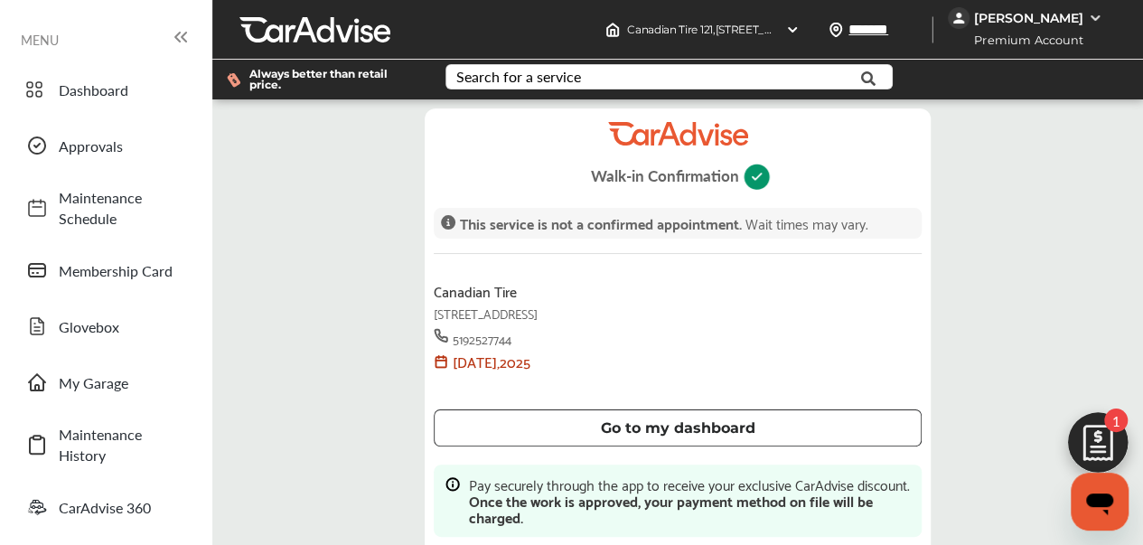
click at [701, 434] on div "Go to my dashboard" at bounding box center [677, 428] width 444 height 14
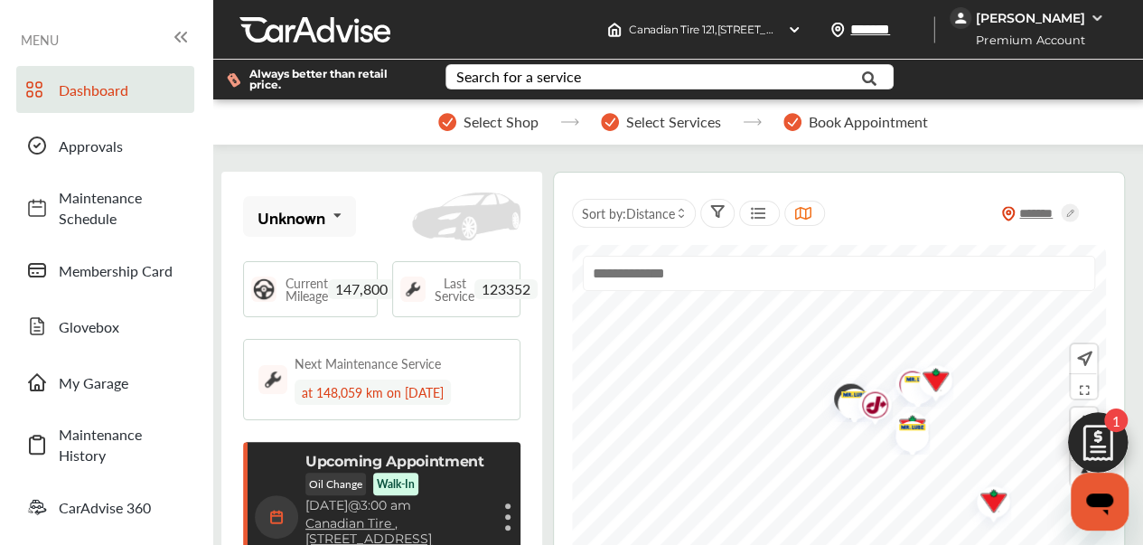
click at [128, 172] on div "Dashboard Approvals Maintenance Schedule Membership Card Glovebox My Garage Mai…" at bounding box center [106, 354] width 194 height 576
click at [98, 150] on span "Approvals" at bounding box center [122, 146] width 126 height 21
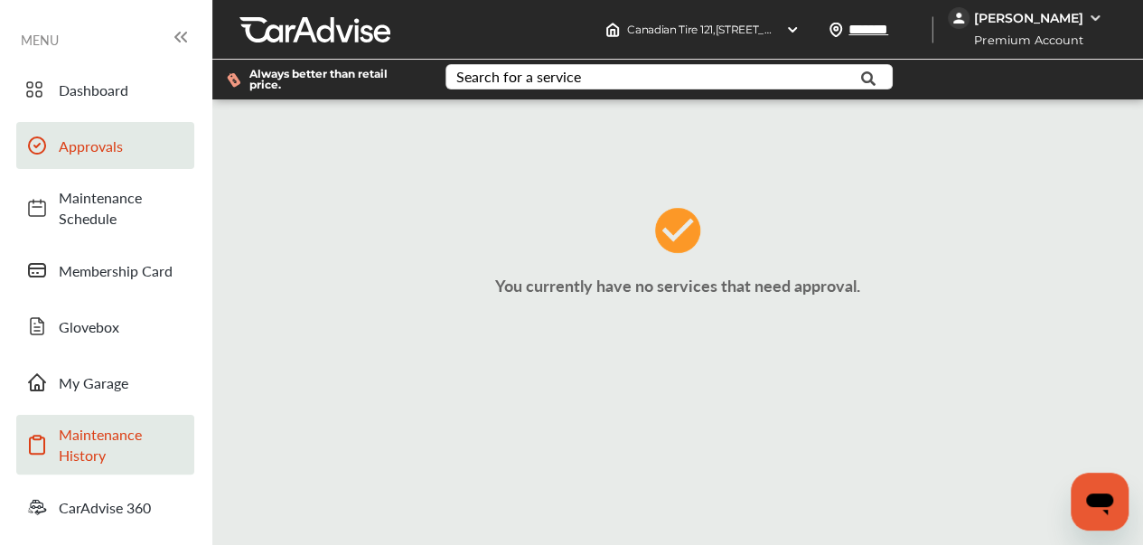
click at [125, 454] on span "Maintenance History" at bounding box center [122, 445] width 126 height 42
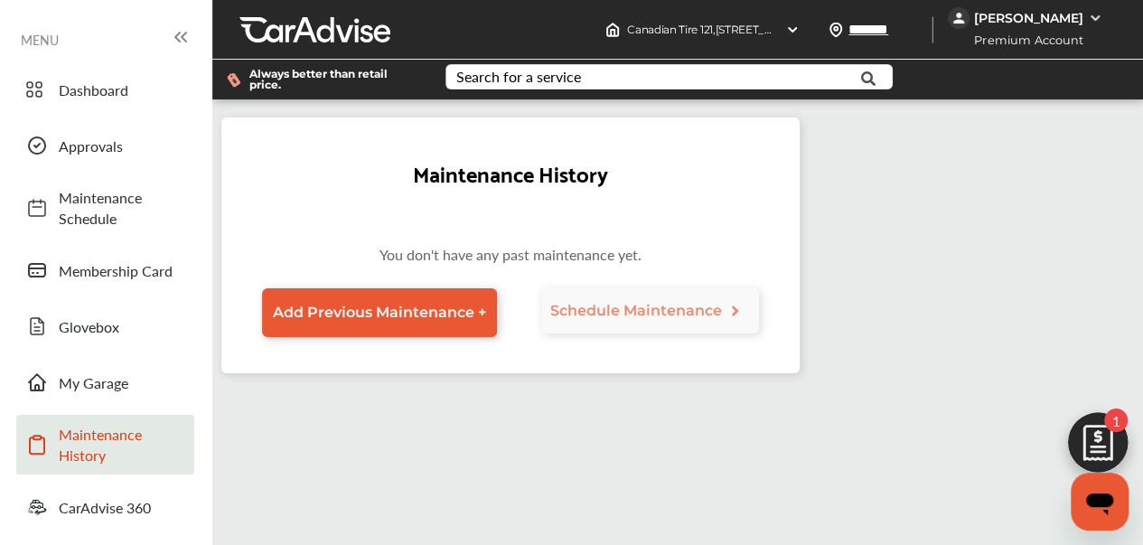
scroll to position [270, 0]
